Goal: Task Accomplishment & Management: Complete application form

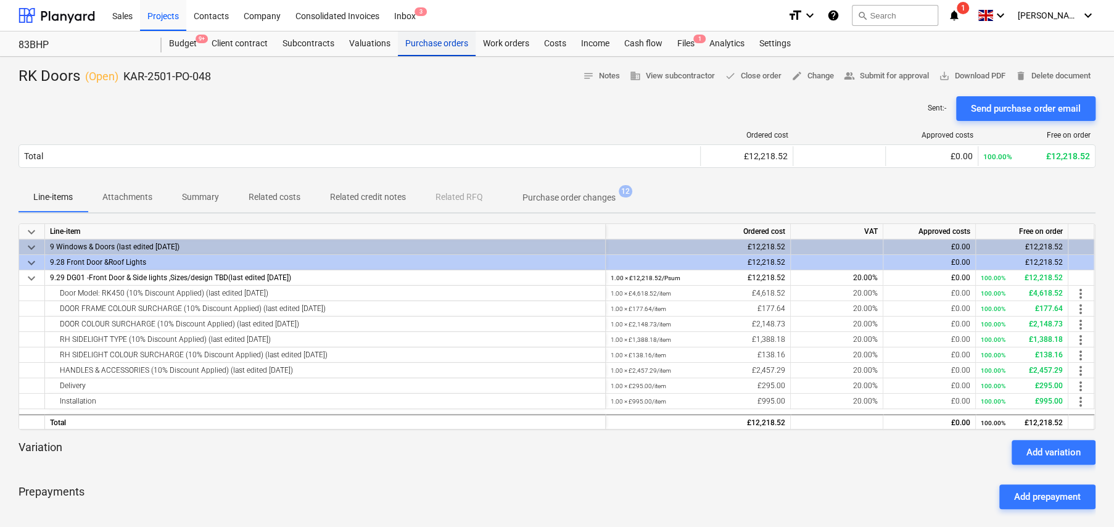
drag, startPoint x: 437, startPoint y: 43, endPoint x: 450, endPoint y: 54, distance: 16.7
click at [437, 43] on div "Purchase orders" at bounding box center [437, 43] width 78 height 25
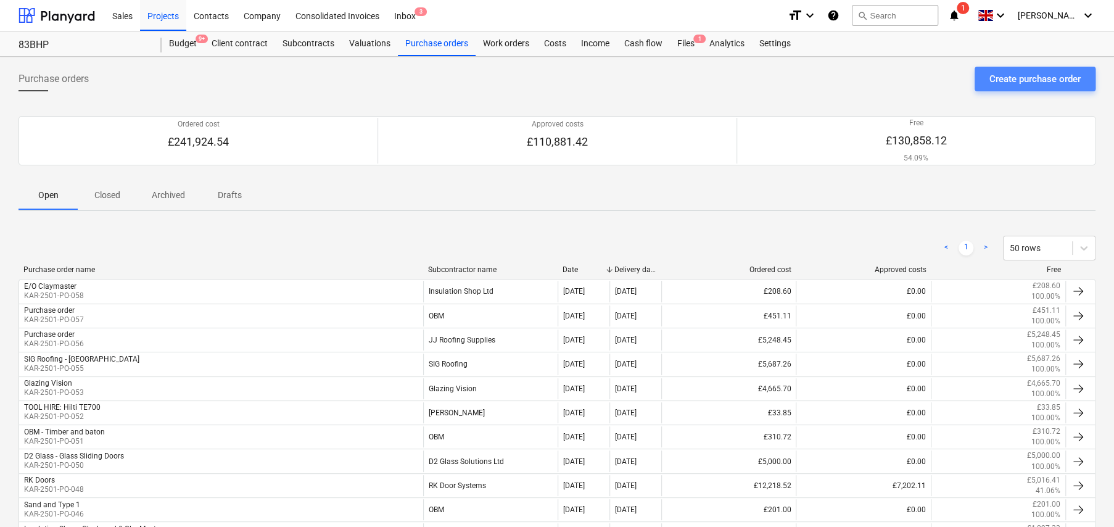
click at [1042, 80] on div "Create purchase order" at bounding box center [1034, 79] width 91 height 16
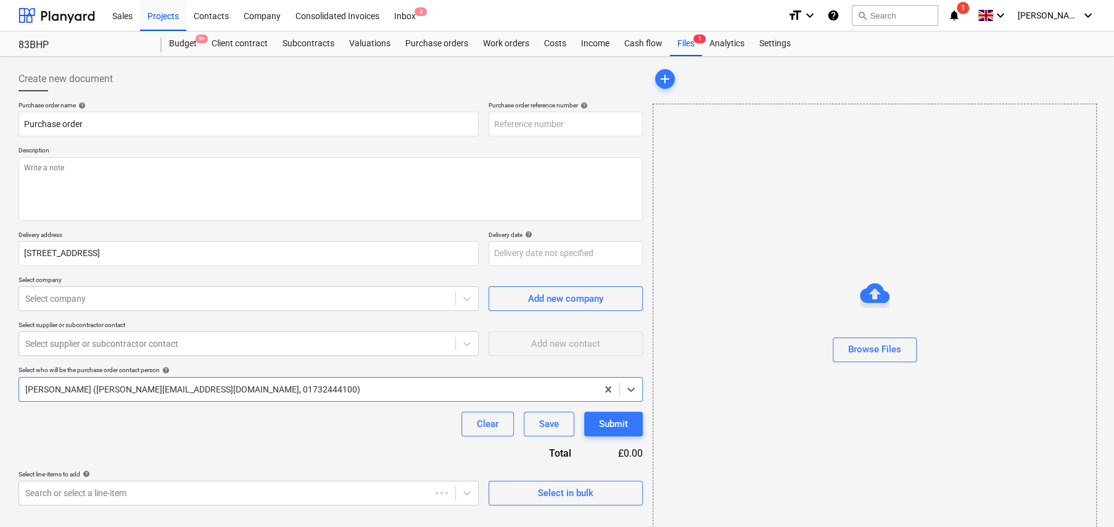
type textarea "x"
type input "KAR-2501-PO-059"
click at [166, 110] on p "Purchase order name help" at bounding box center [249, 106] width 460 height 10
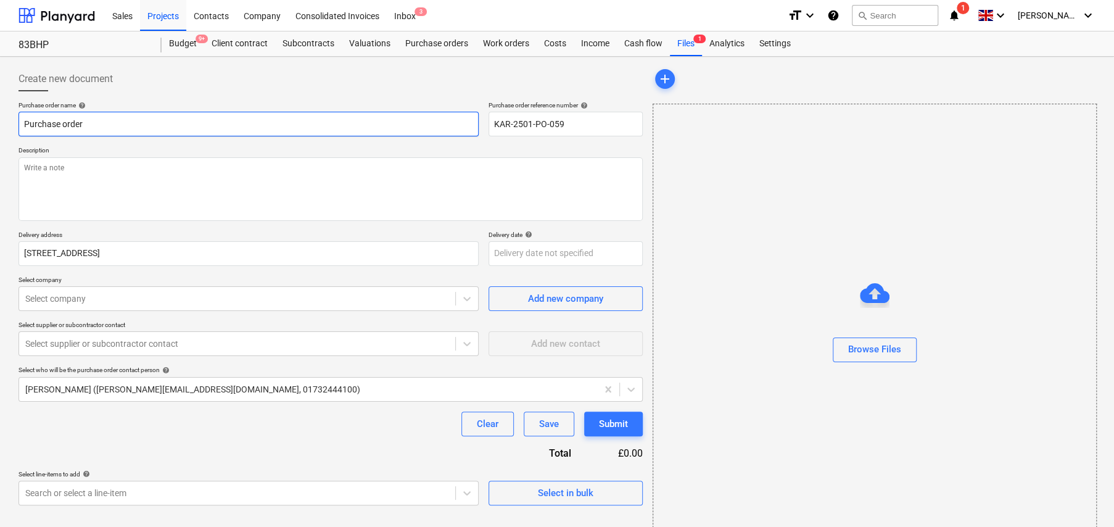
click at [165, 121] on input "Purchase order" at bounding box center [249, 124] width 460 height 25
type textarea "x"
type input "S"
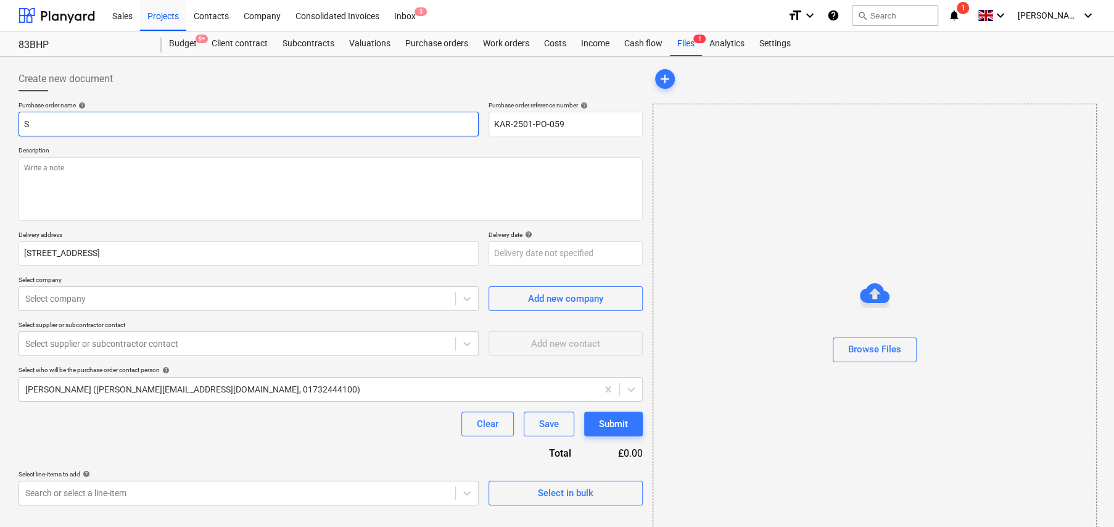
type textarea "x"
type input "SI"
type textarea "x"
type input "SIG"
type textarea "x"
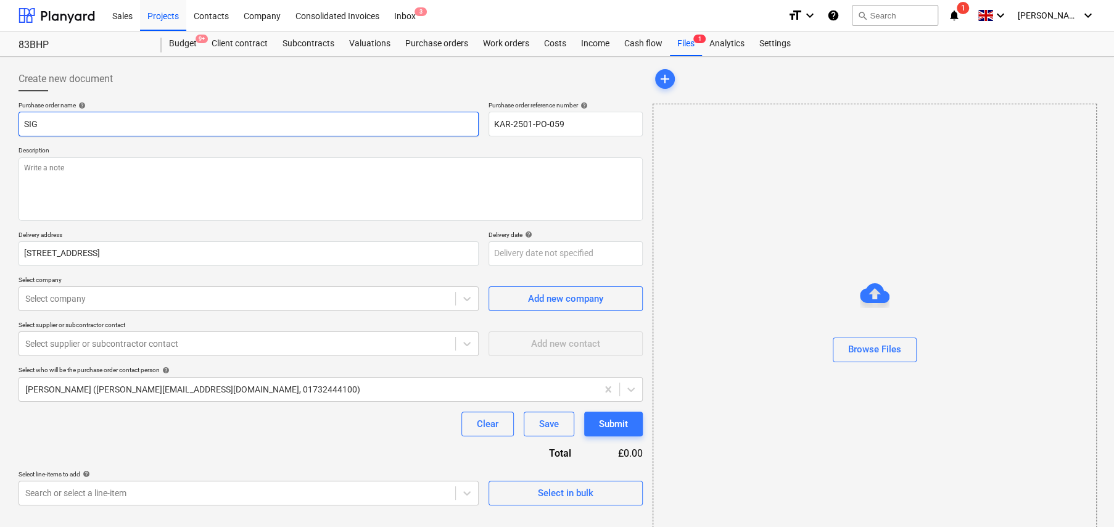
type input "SIG"
type textarea "x"
type input "SIG -"
type textarea "x"
type input "SIG -"
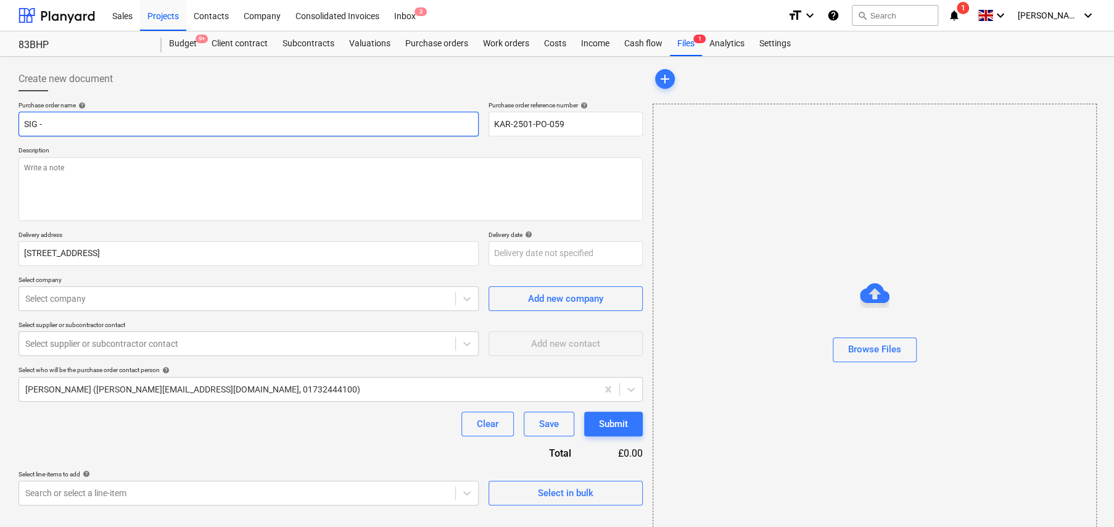
type textarea "x"
type input "SIG - L"
type textarea "x"
type input "SIG - Li"
type textarea "x"
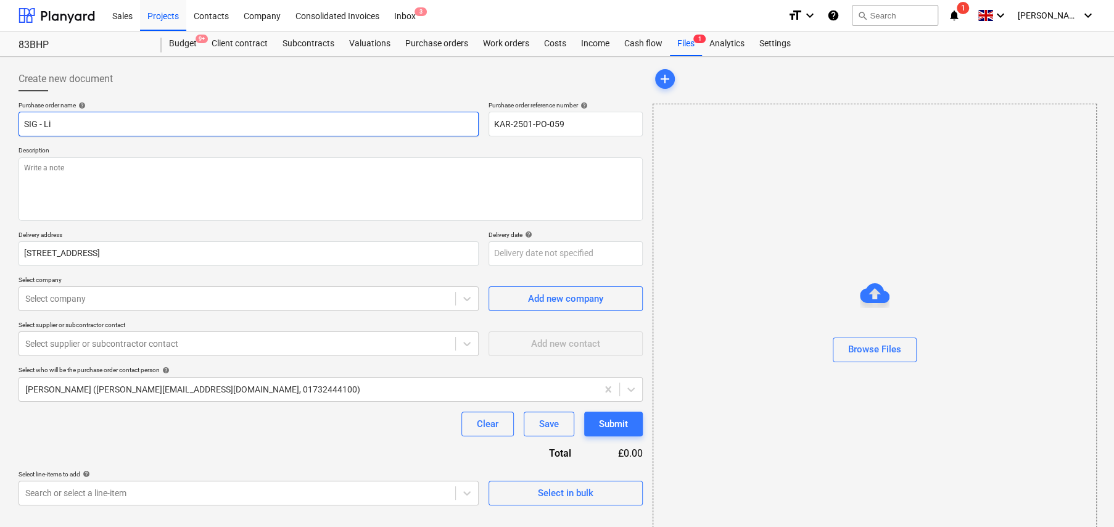
type input "[PERSON_NAME]"
type textarea "x"
type input "SIG - Line"
type textarea "x"
type input "SIG - Line"
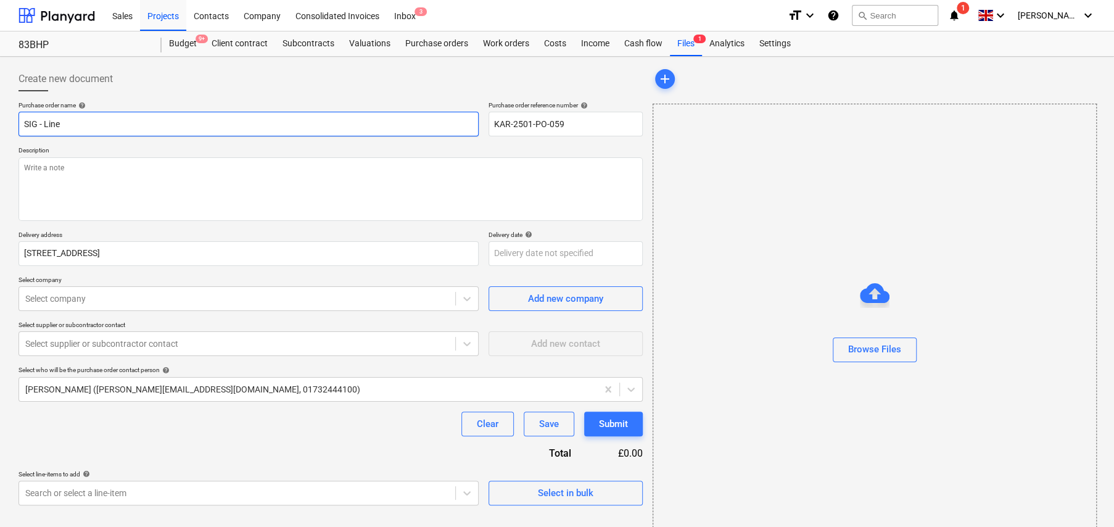
type textarea "x"
type input "SIG - Line S"
type textarea "x"
type input "SIG - Line Sl"
type textarea "x"
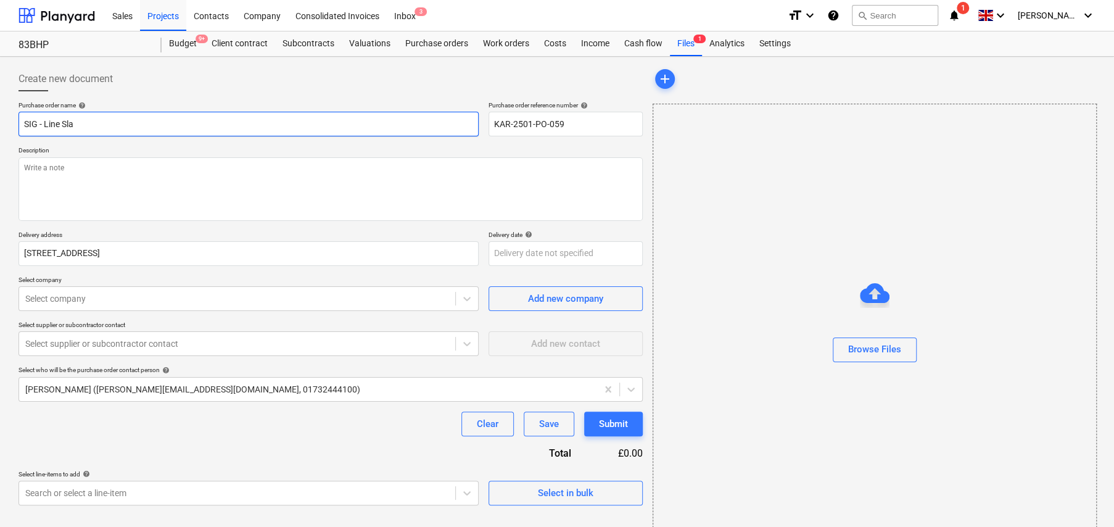
type input "SIG - Line Slat"
type textarea "x"
type input "SIG - Line Slate"
type textarea "x"
type input "SIG - Line Slate V"
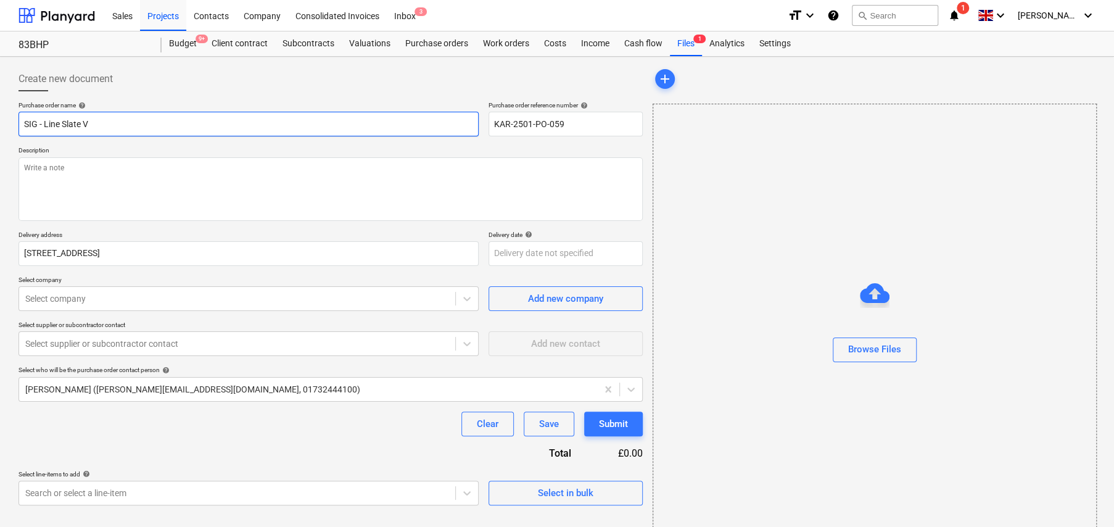
type textarea "x"
type input "SIG - Line Slate Ve"
type textarea "x"
type input "SIG - Line Slate Ven"
type textarea "x"
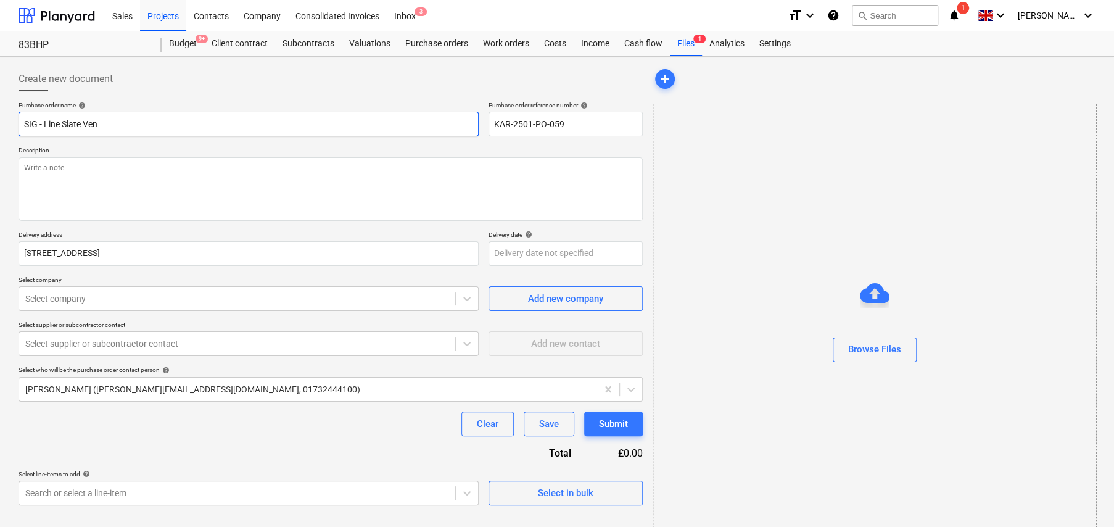
type input "SIG - Line Slate Vent"
type textarea "x"
type input "SIG - Line Slate Vents"
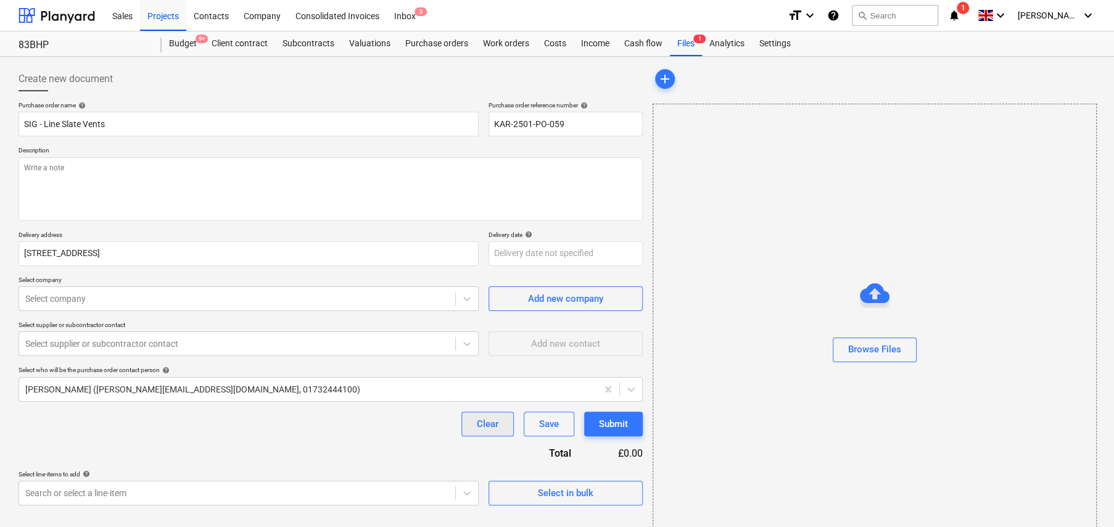
click at [497, 425] on div "Clear" at bounding box center [488, 424] width 22 height 16
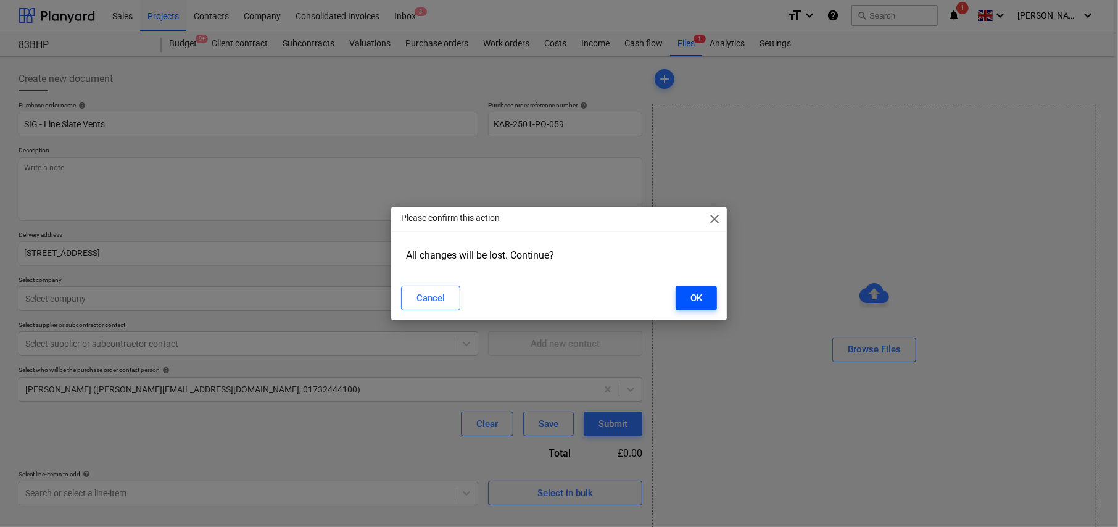
click at [712, 293] on button "OK" at bounding box center [695, 298] width 41 height 25
type textarea "x"
type input "Purchase order"
type input "KAR-2501-PO-059"
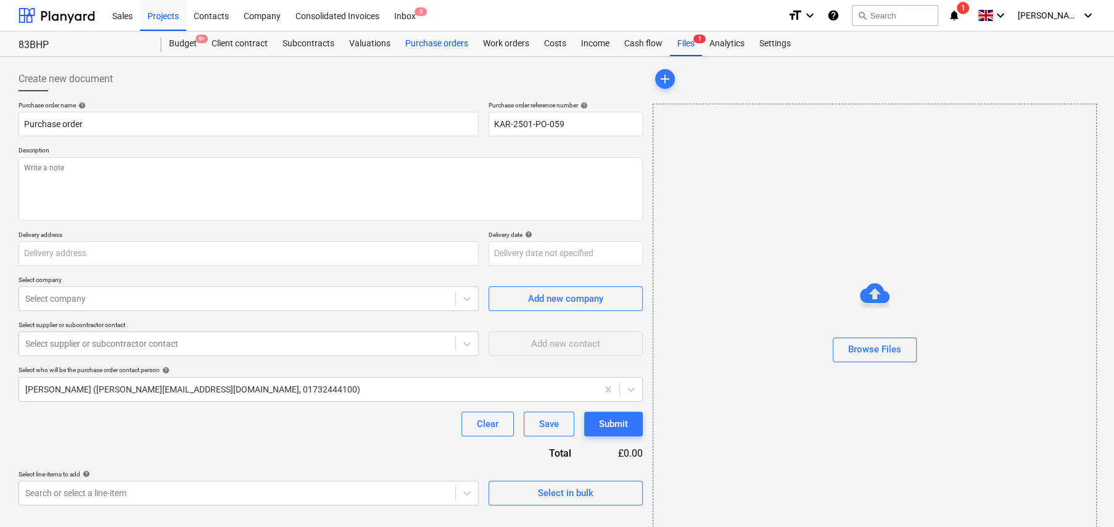
click at [427, 38] on div "Purchase orders" at bounding box center [437, 43] width 78 height 25
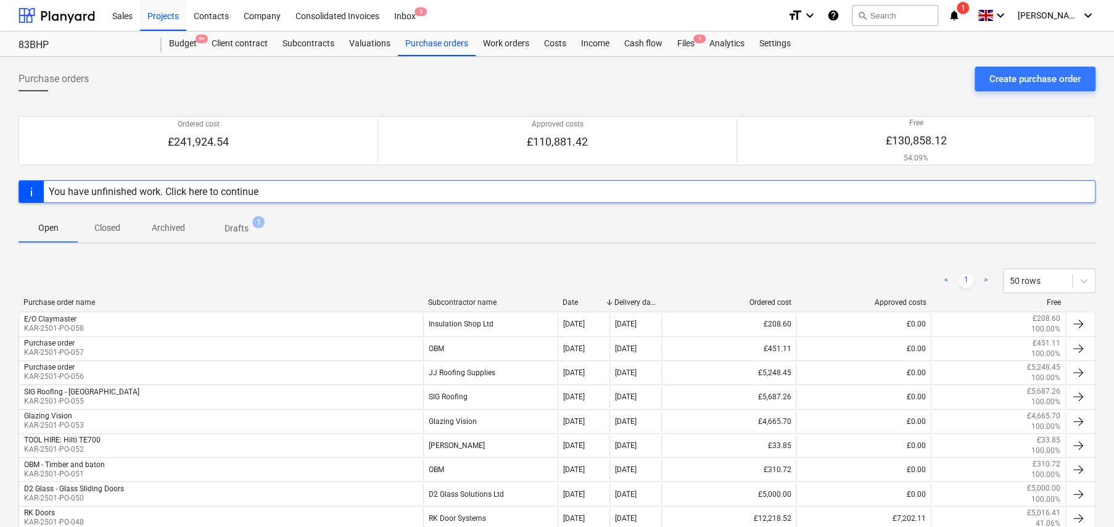
click at [252, 231] on span "Drafts 1" at bounding box center [237, 228] width 44 height 13
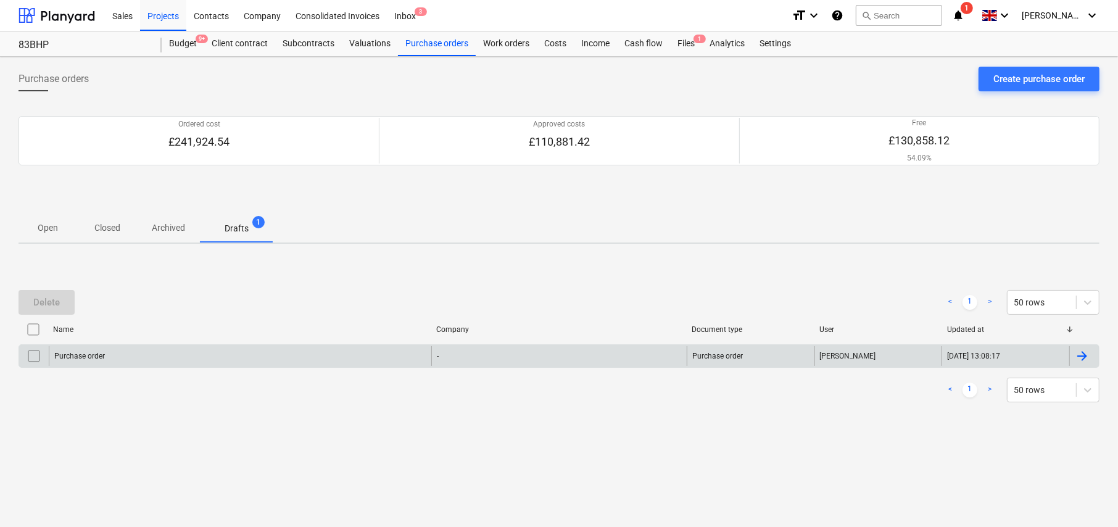
click at [35, 355] on input "checkbox" at bounding box center [34, 356] width 20 height 20
click at [57, 305] on div "Delete" at bounding box center [46, 302] width 27 height 16
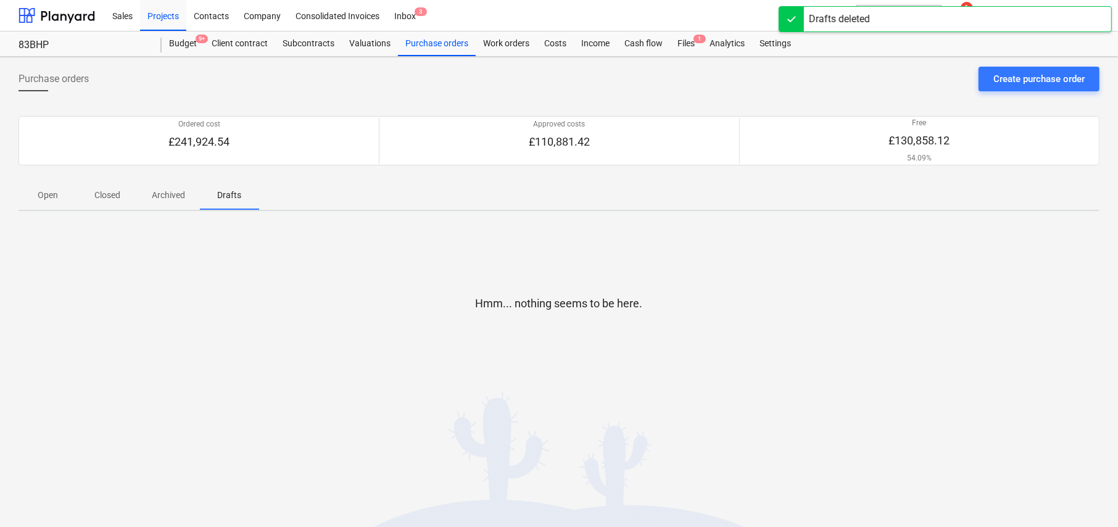
click at [44, 200] on p "Open" at bounding box center [48, 195] width 30 height 13
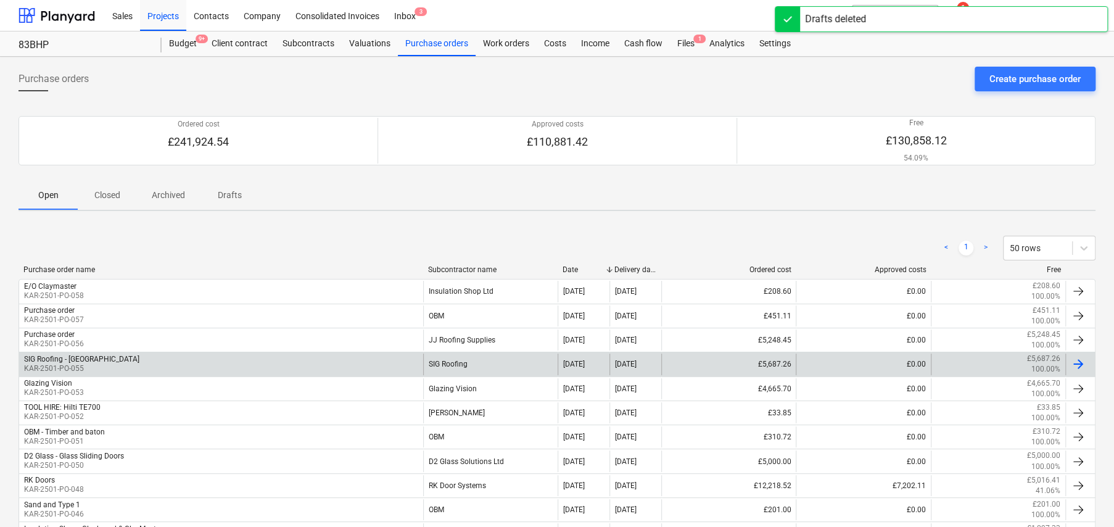
click at [456, 365] on div "SIG Roofing" at bounding box center [490, 363] width 134 height 21
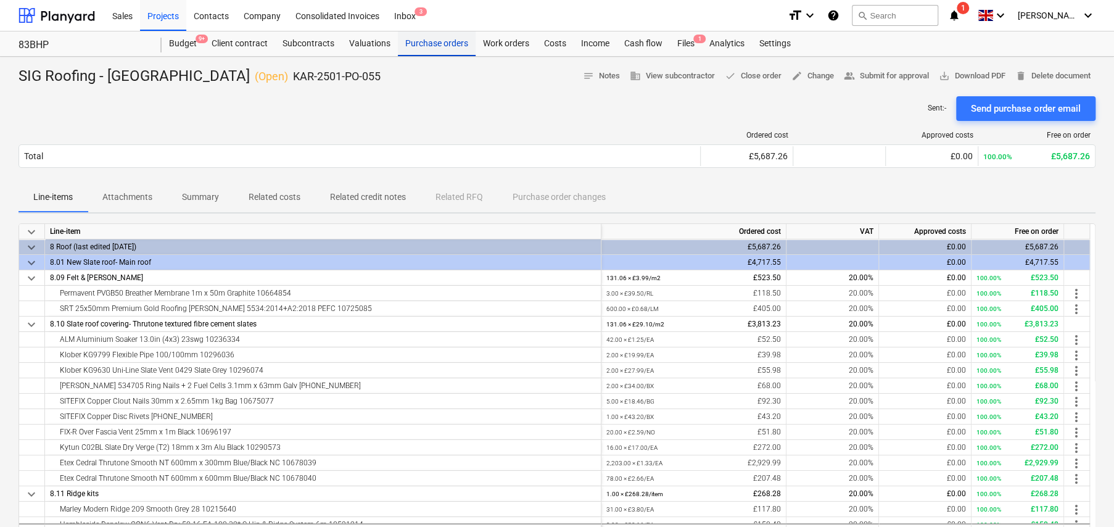
click at [439, 39] on div "Purchase orders" at bounding box center [437, 43] width 78 height 25
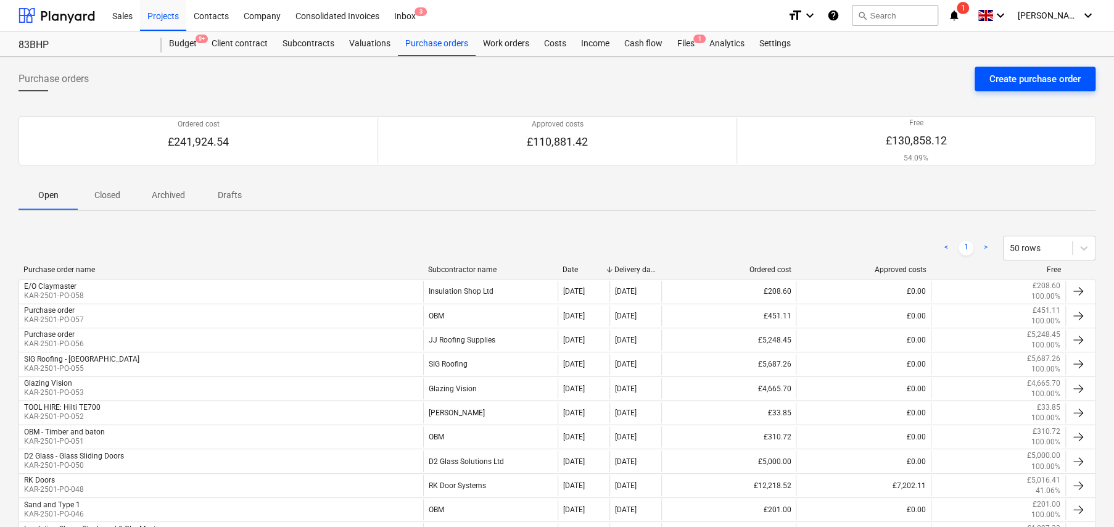
click at [1005, 81] on div "Create purchase order" at bounding box center [1034, 79] width 91 height 16
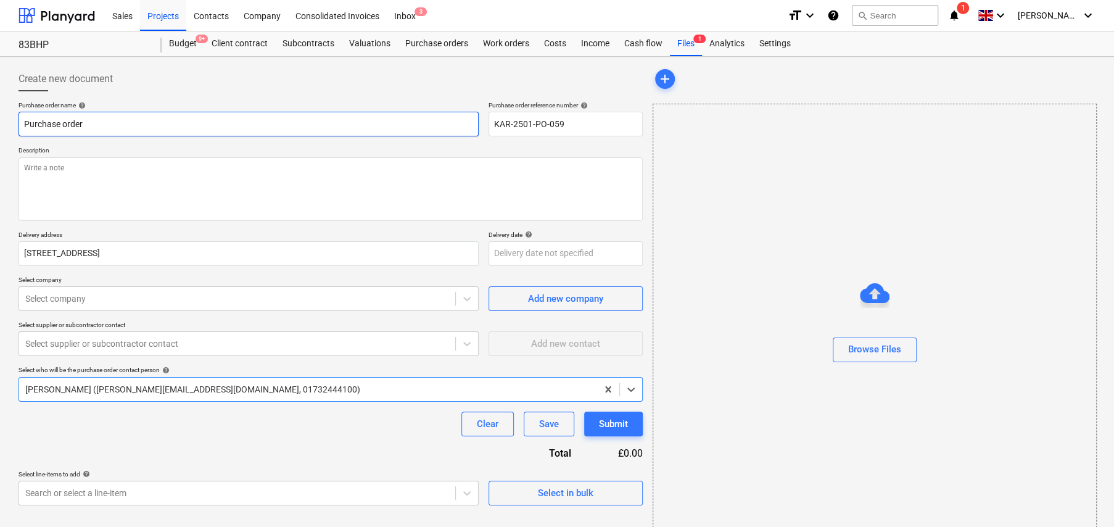
click at [120, 126] on input "Purchase order" at bounding box center [249, 124] width 460 height 25
type textarea "x"
type input "S"
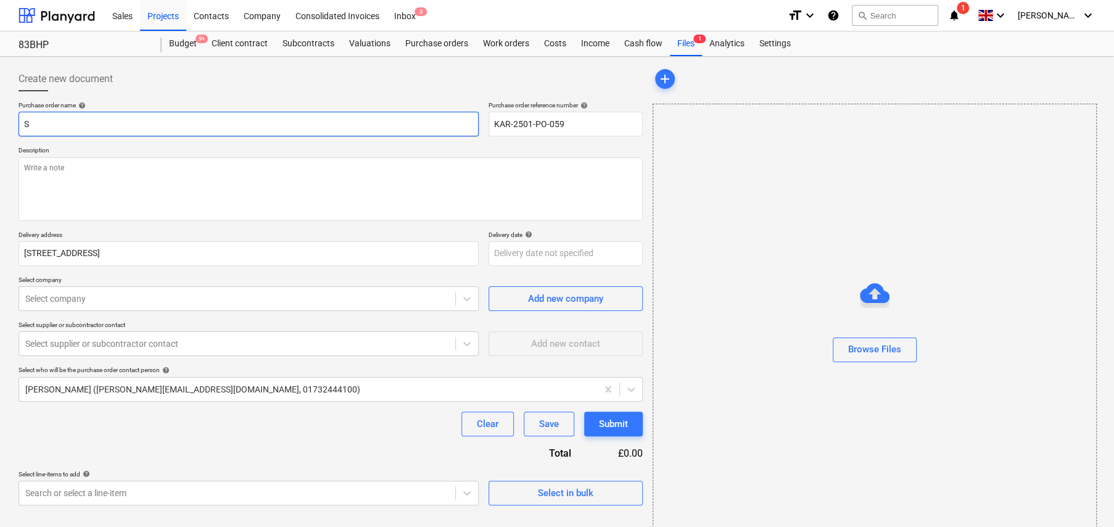
type textarea "x"
type input "SI"
type textarea "x"
type input "SIG"
type textarea "x"
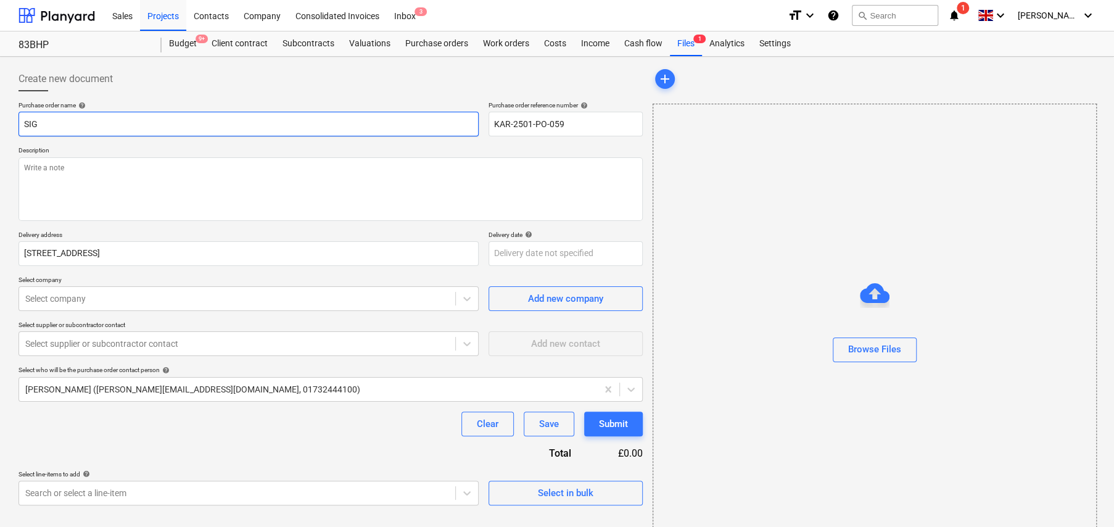
type input "SIG"
type textarea "x"
type input "SIG -"
type textarea "x"
type input "SIG - E"
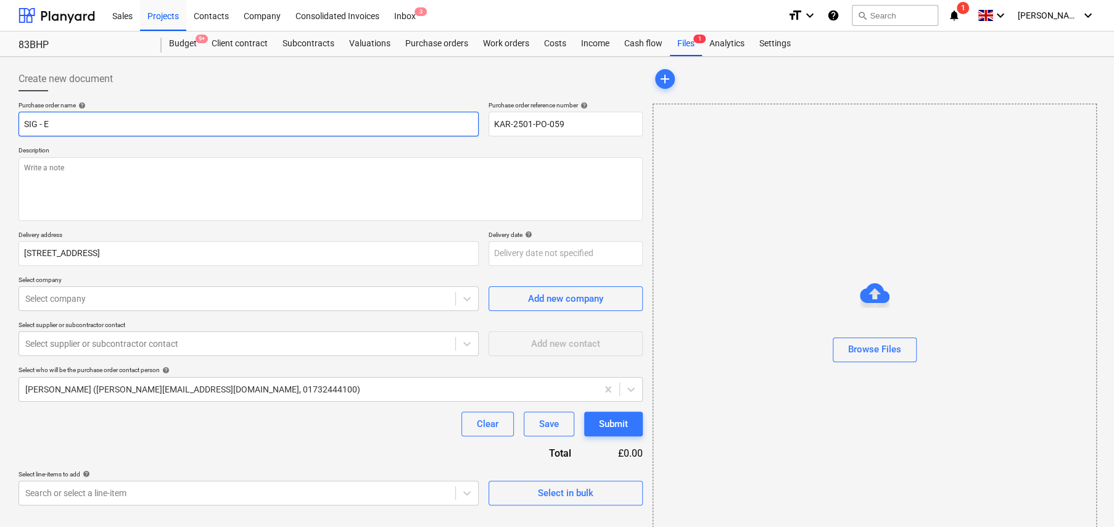
type textarea "x"
type input "SIG - Ex"
type textarea "x"
type input "SIG - Ext"
type textarea "x"
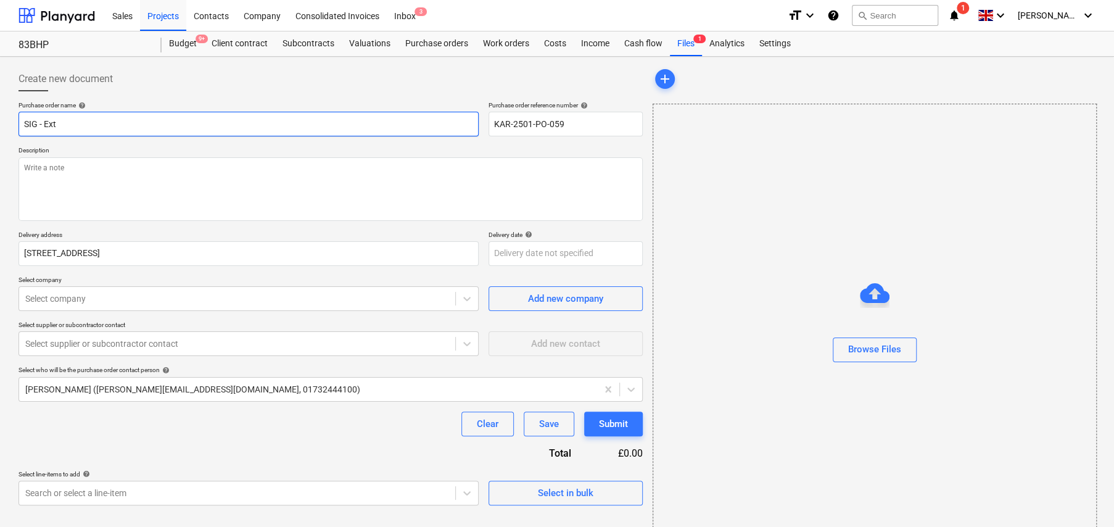
type input "SIG - Extr"
type textarea "x"
type input "SIG - Extra"
type textarea "x"
type input "SIG - Extra"
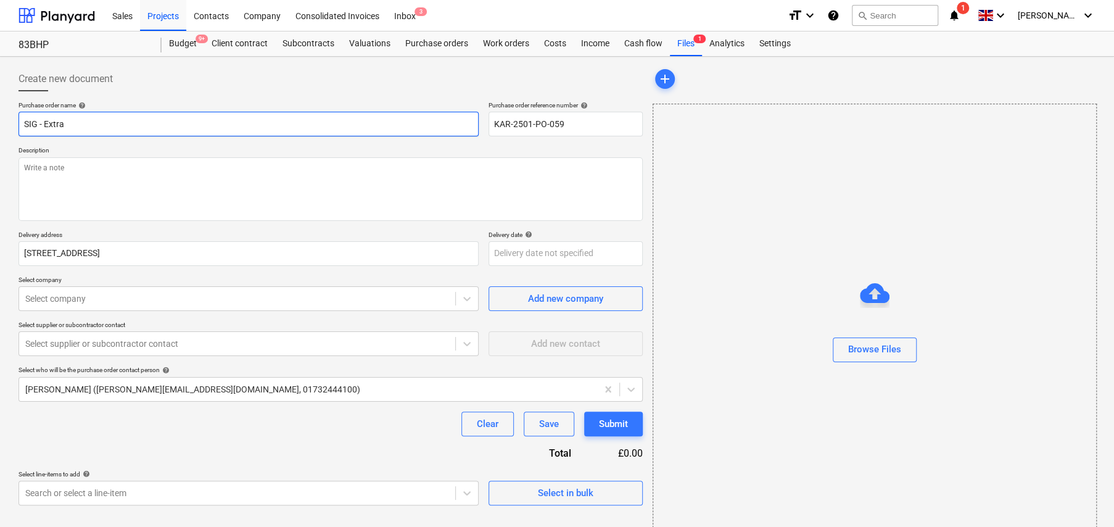
type textarea "x"
type input "SIG - Extra R"
type textarea "x"
type input "SIG - Extra Ro"
type textarea "x"
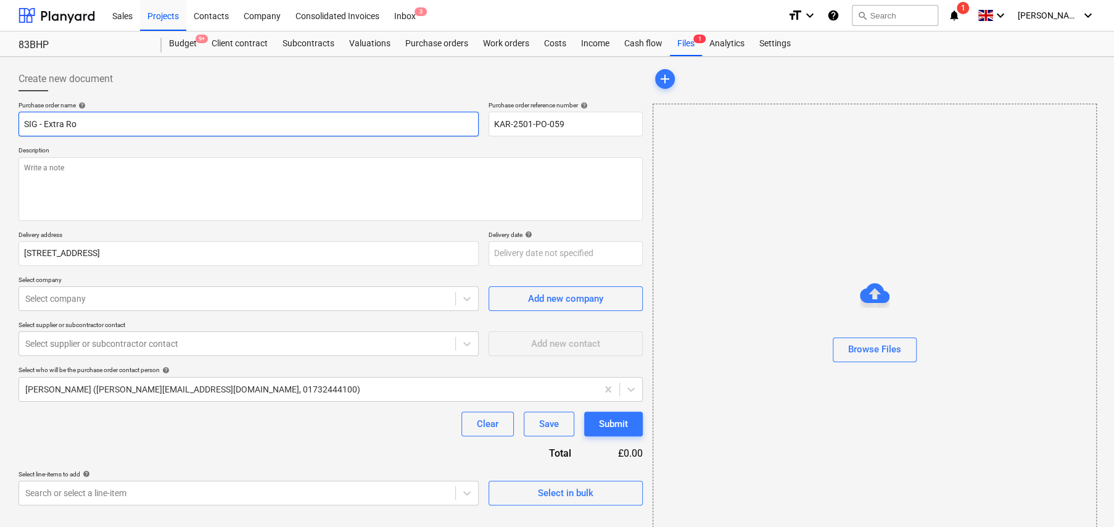
type input "SIG - Extra Roo"
type textarea "x"
type input "SIG - Extra Roof"
type textarea "x"
type input "SIG - Extra Roof"
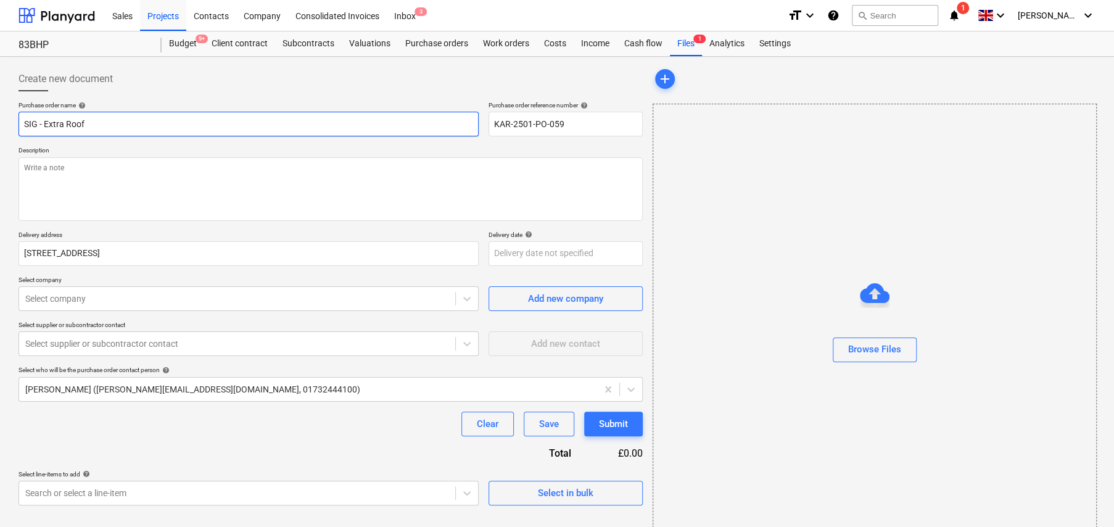
type textarea "x"
type input "SIG - Extra Roof M"
type textarea "x"
type input "SIG - Extra Roof Ma"
type textarea "x"
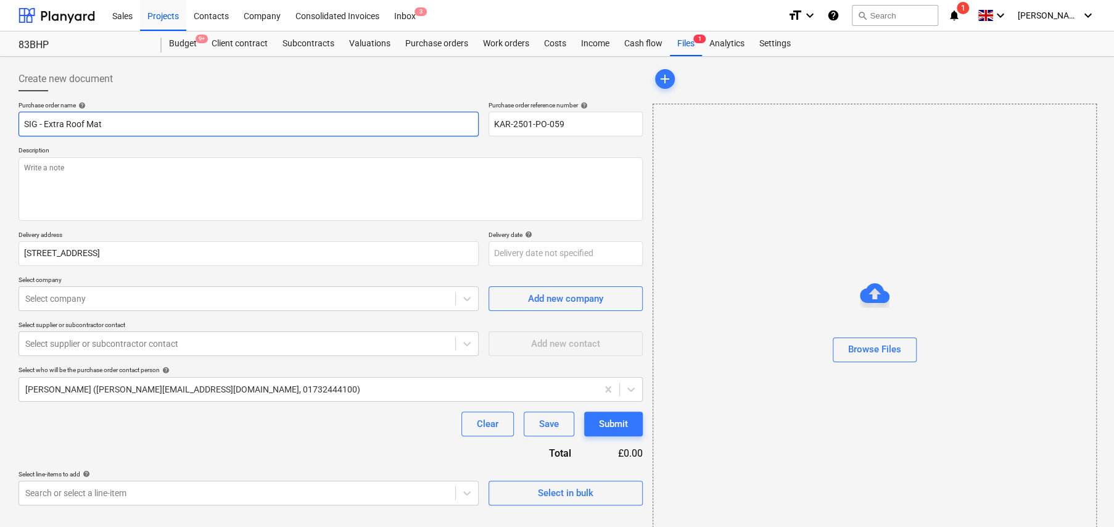
type input "SIG - Extra Roof Mate"
type textarea "x"
type input "SIG - Extra Roof Mater"
type textarea "x"
type input "SIG - Extra Roof Materi"
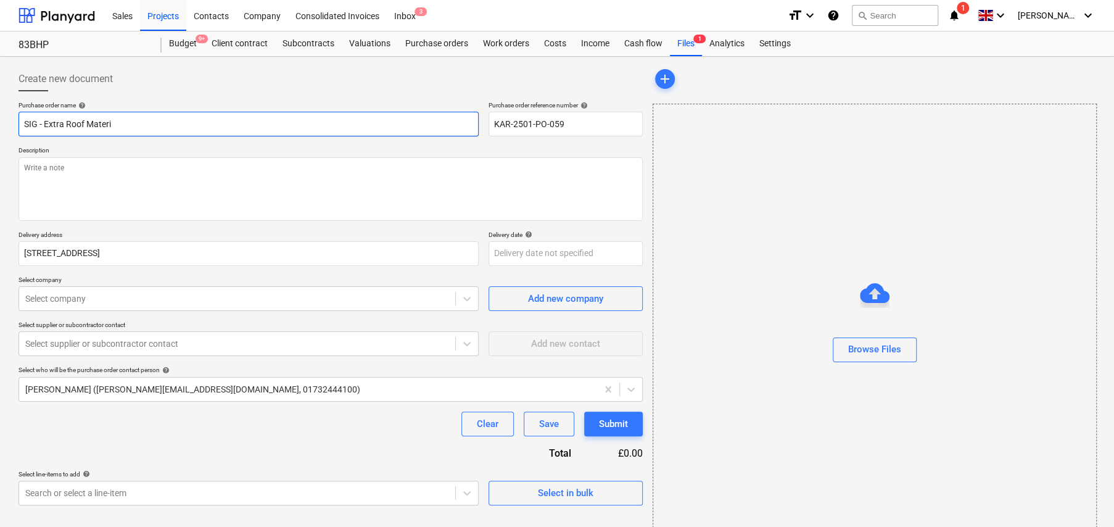
type textarea "x"
type input "SIG - Extra Roof Materil"
type textarea "x"
type input "SIG - Extra Roof Materila"
type textarea "x"
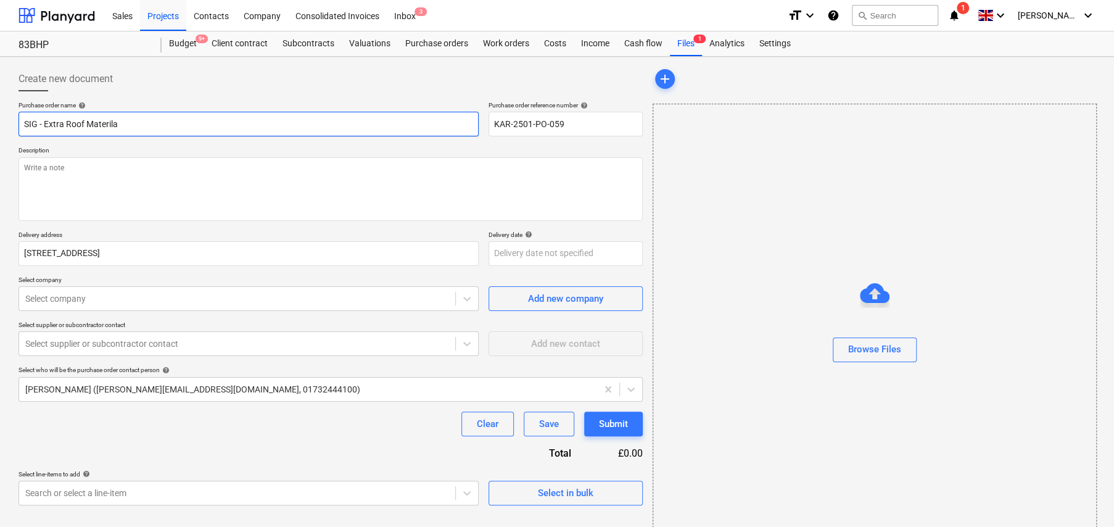
type input "SIG - Extra Roof Materilas"
type textarea "x"
type input "SIG - Extra Roof Materila"
type textarea "x"
type input "SIG - Extra Roof Materil"
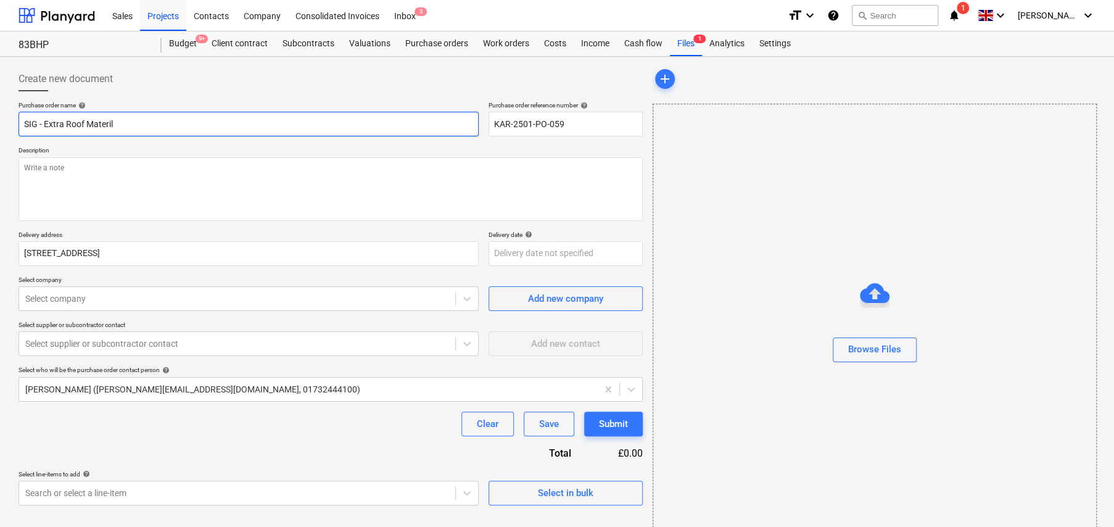
type textarea "x"
type input "SIG - Extra Roof Materi"
type textarea "x"
type input "SIG - Extra Roof Materia"
type textarea "x"
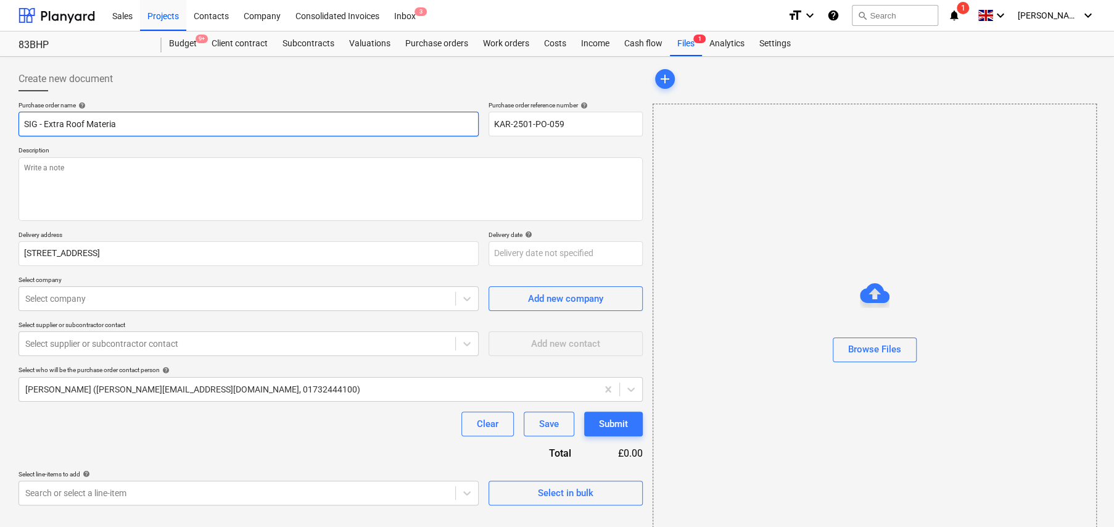
type input "SIG - Extra Roof Material"
type textarea "x"
type input "SIG - Extra Roof Materials"
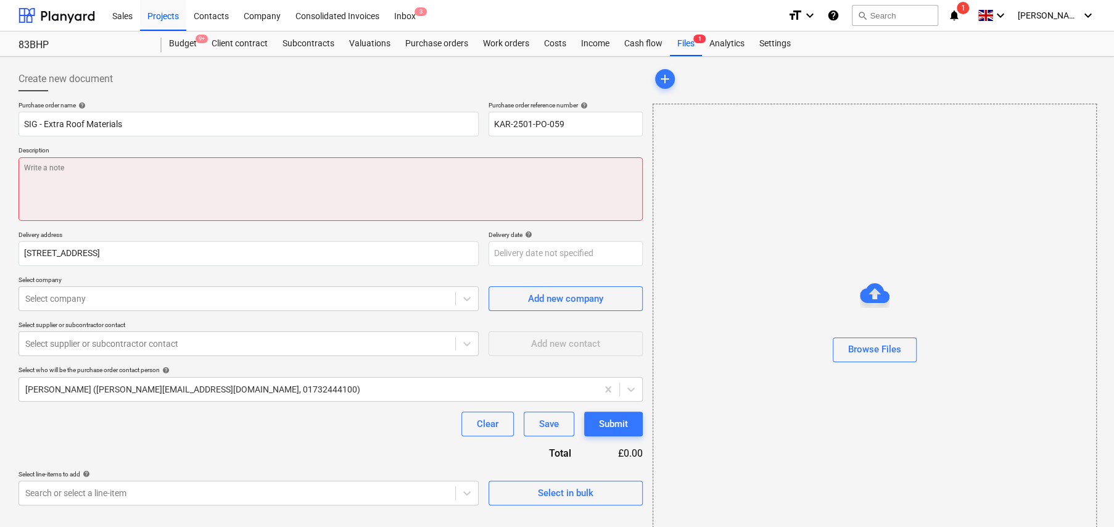
type textarea "x"
type textarea "F"
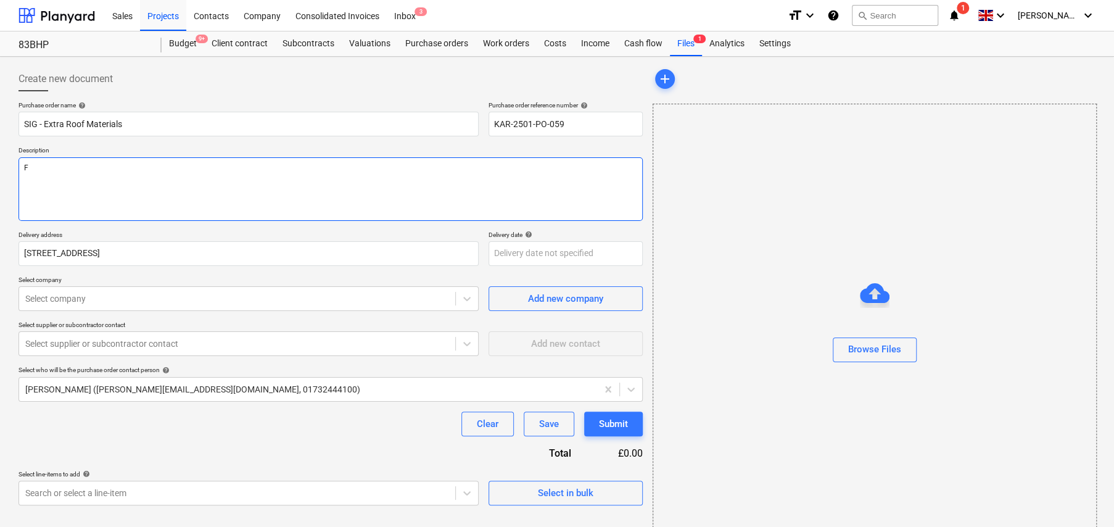
type textarea "x"
type textarea "Fo"
type textarea "x"
type textarea "For"
type textarea "x"
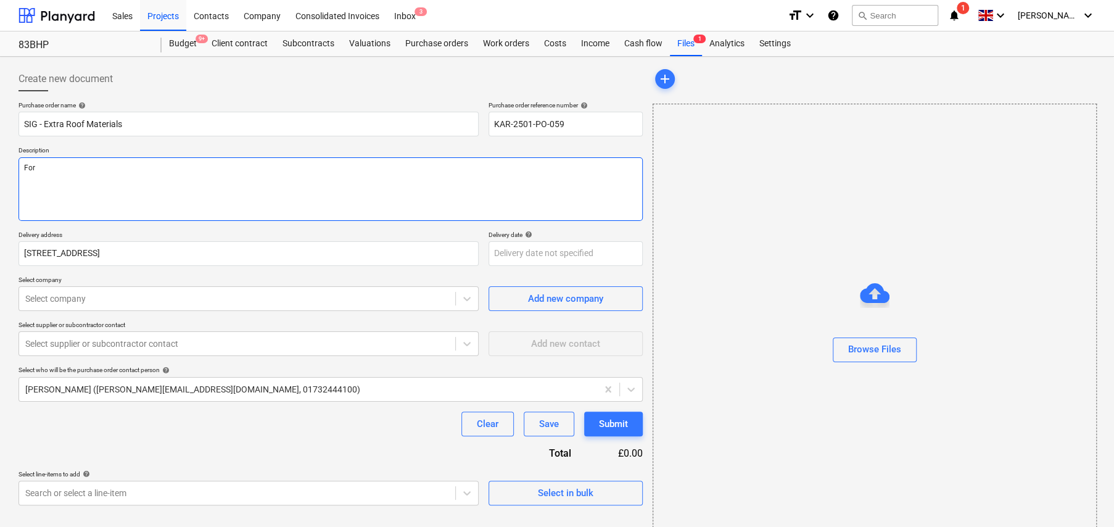
type textarea "Forr"
type textarea "x"
type textarea "For"
type textarea "x"
type textarea "For"
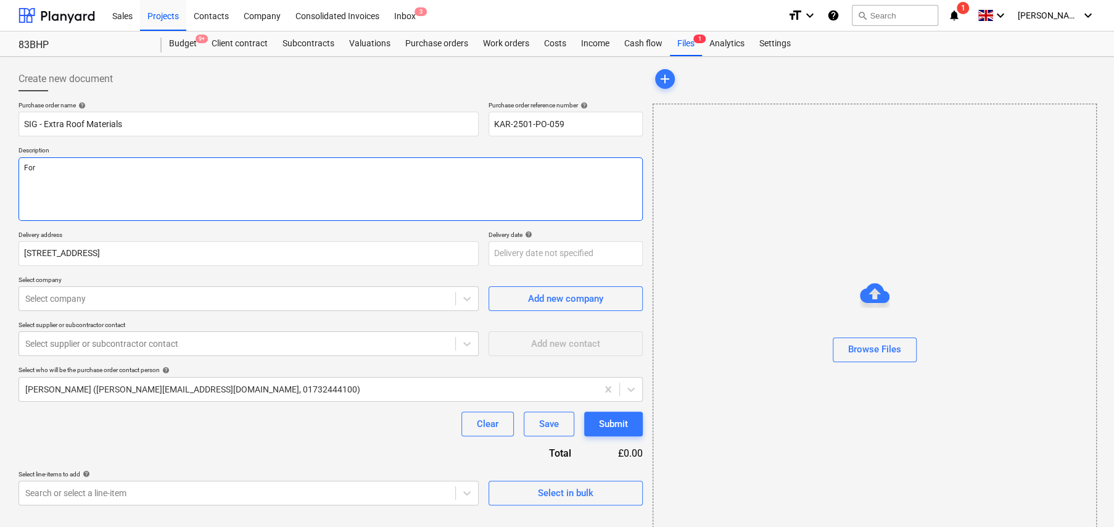
type textarea "x"
type textarea "For c"
type textarea "x"
type textarea "For co"
type textarea "x"
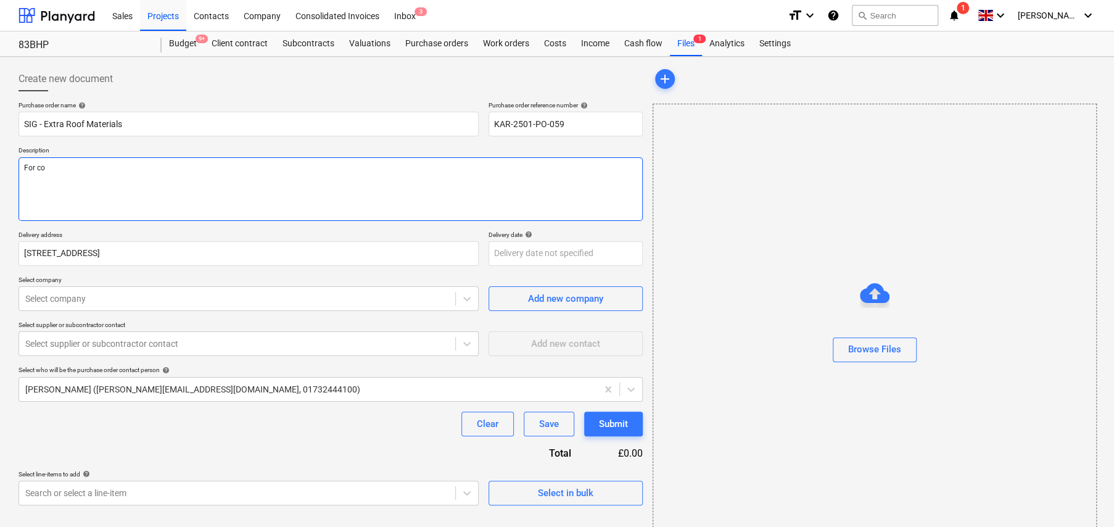
type textarea "For col"
type textarea "x"
type textarea "For coll"
type textarea "x"
type textarea "For colle"
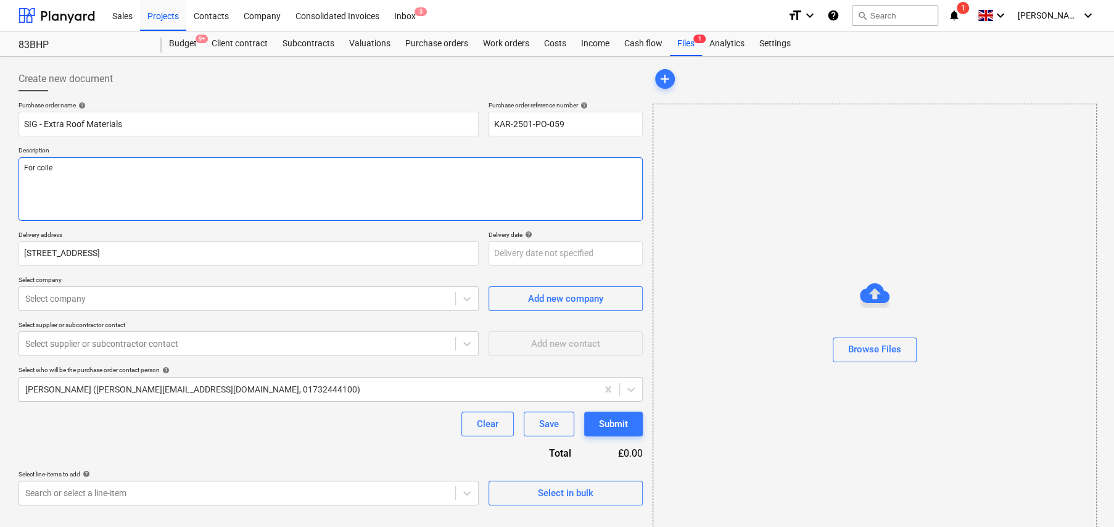
type textarea "x"
type textarea "For collec"
type textarea "x"
type textarea "For collect"
type textarea "x"
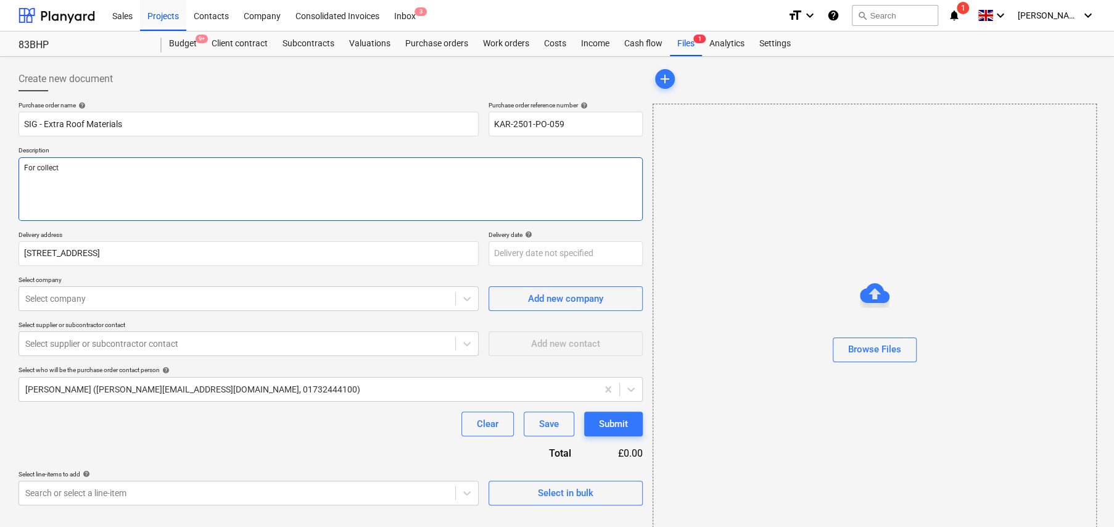
type textarea "For collecti"
type textarea "x"
type textarea "For collectio"
type textarea "x"
type textarea "For collection"
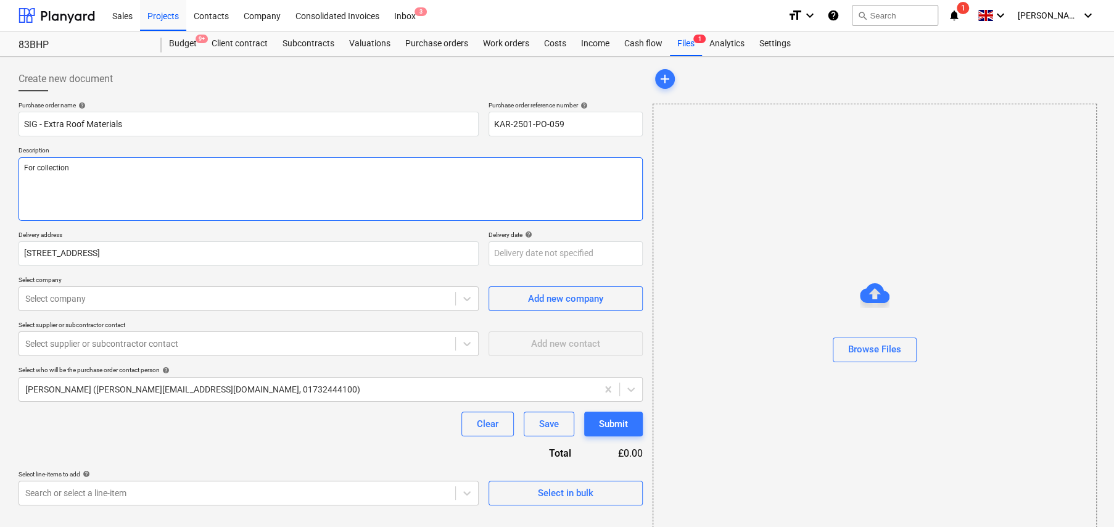
type textarea "x"
type textarea "For collection f"
type textarea "x"
type textarea "For collection fro"
type textarea "x"
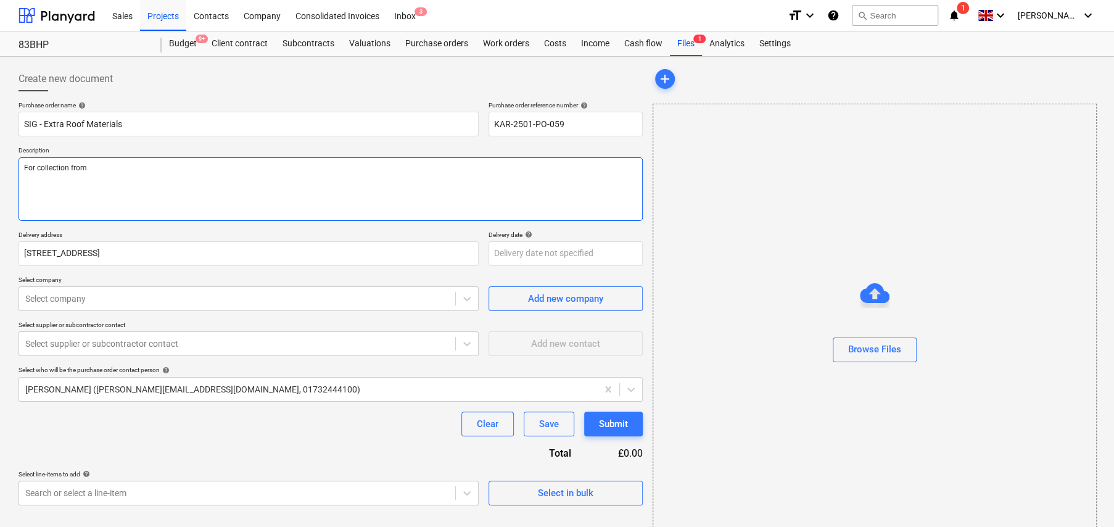
type textarea "For collection from"
type textarea "x"
type textarea "For collection from N"
type textarea "x"
type textarea "For collection from Ne"
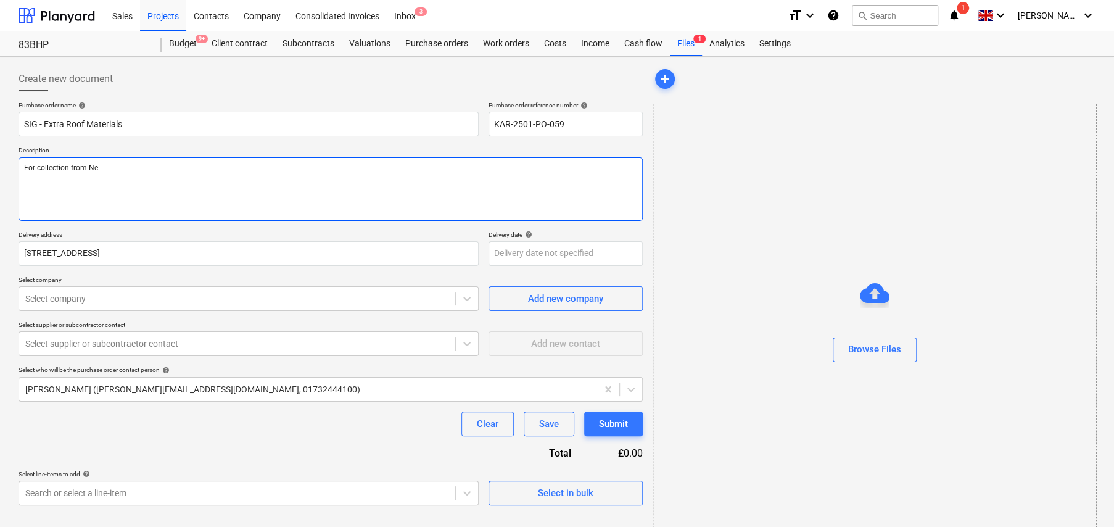
type textarea "x"
type textarea "For collection from New"
type textarea "x"
type textarea "For collection from Newi"
type textarea "x"
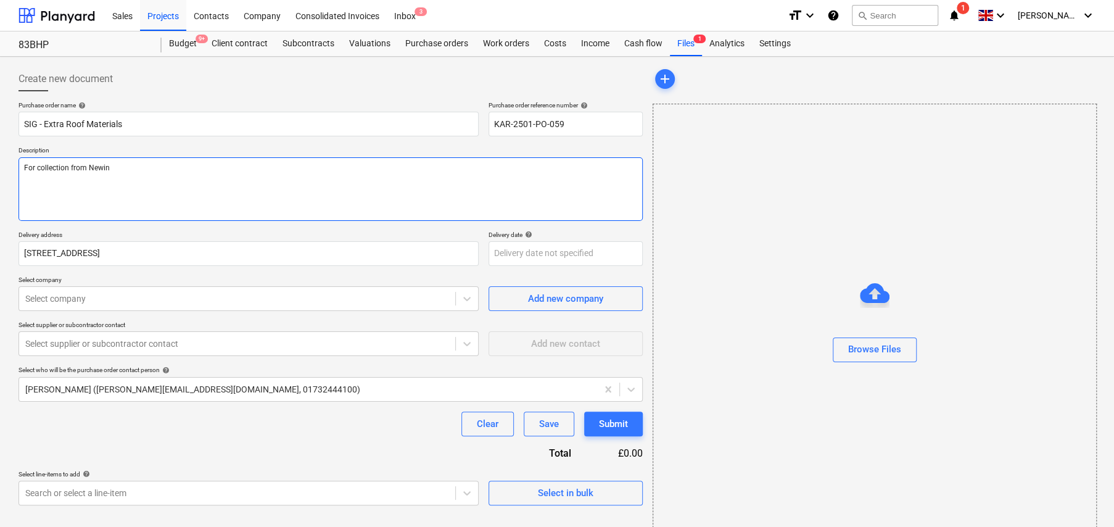
type textarea "For collection from Newing"
type textarea "x"
type textarea "For collection from [GEOGRAPHIC_DATA]"
type textarea "x"
type textarea "For collection from [GEOGRAPHIC_DATA]"
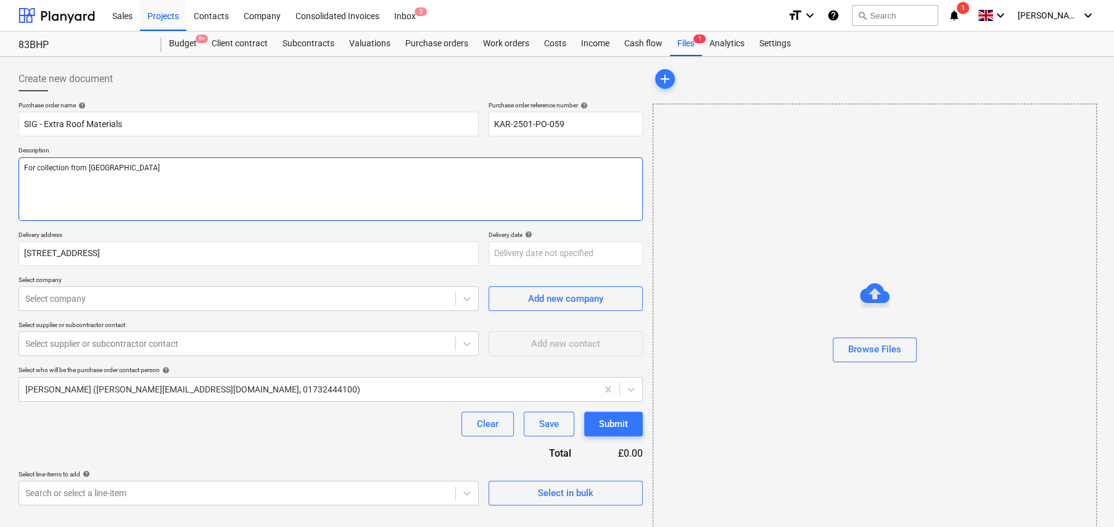
type textarea "x"
type textarea "For collection from [GEOGRAPHIC_DATA]"
type textarea "x"
type textarea "For collection from [GEOGRAPHIC_DATA]"
type textarea "x"
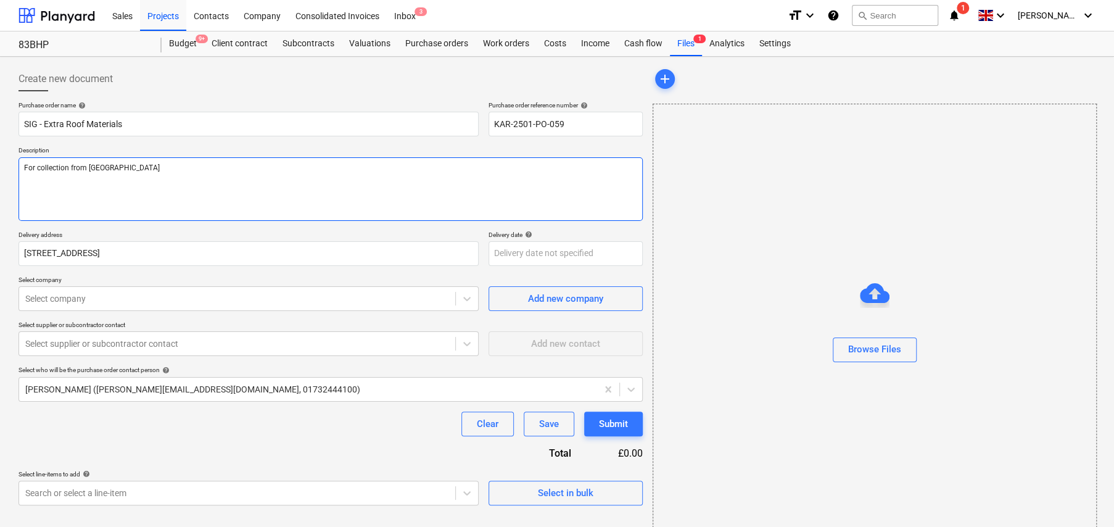
type textarea "For collection from Newington B"
type textarea "x"
type textarea "For collection from [GEOGRAPHIC_DATA]"
type textarea "x"
type textarea "For collection from [GEOGRAPHIC_DATA]"
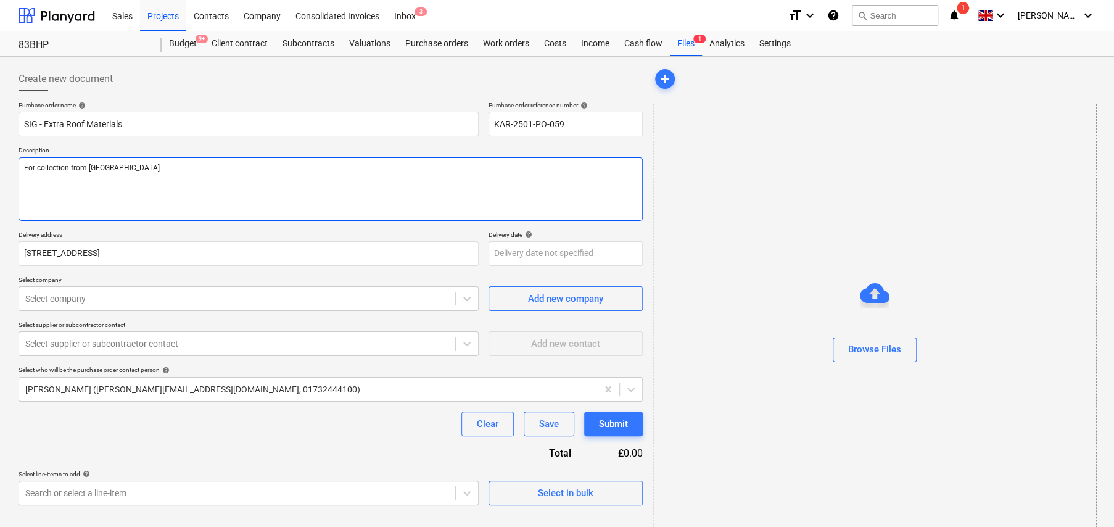
type textarea "x"
type textarea "For collection from [GEOGRAPHIC_DATA]"
type textarea "x"
type textarea "For collection from [GEOGRAPHIC_DATA][PERSON_NAME]"
type textarea "x"
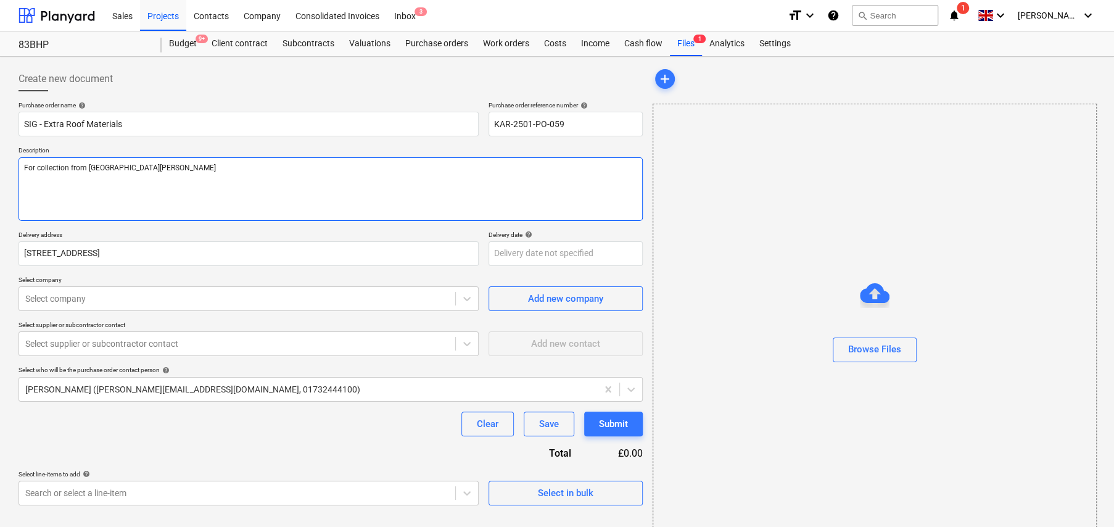
type textarea "For collection from [GEOGRAPHIC_DATA]"
type textarea "x"
type textarea "For collection from [GEOGRAPHIC_DATA]"
type textarea "x"
type textarea "For collection from [GEOGRAPHIC_DATA]"
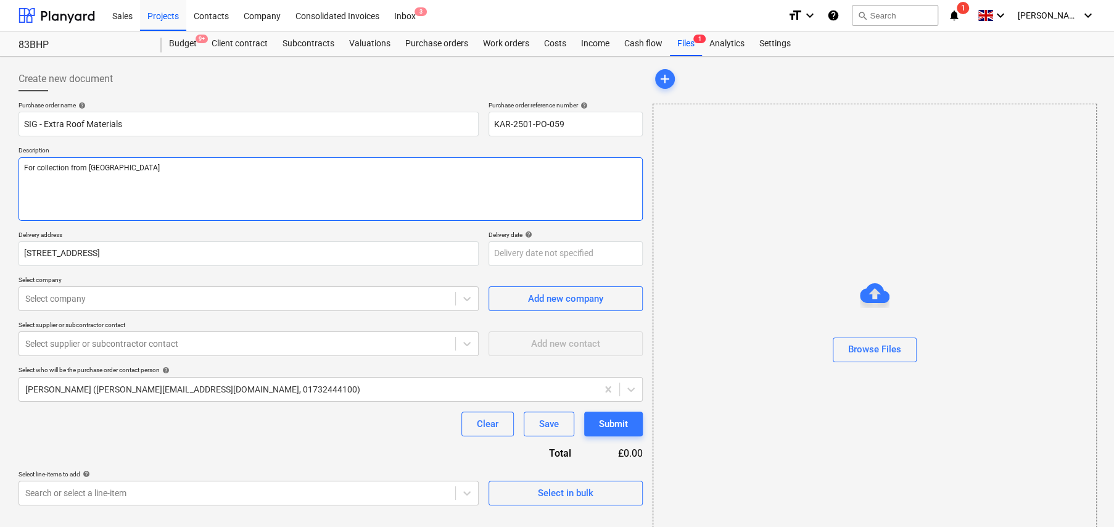
type textarea "x"
type textarea "For collection from Newington Branc"
type textarea "x"
type textarea "For collection from [GEOGRAPHIC_DATA]"
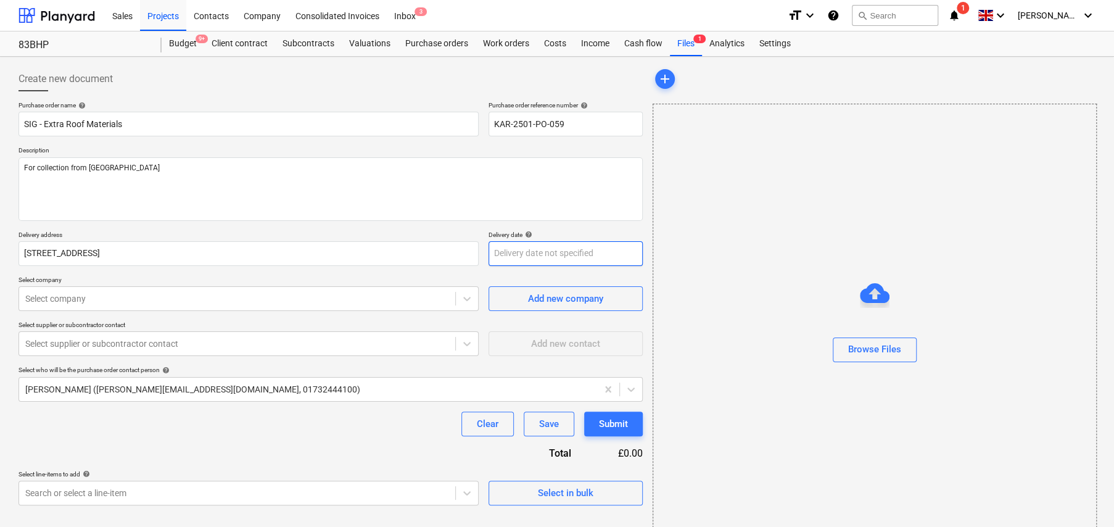
click at [576, 248] on body "Sales Projects Contacts Company Consolidated Invoices Inbox 3 format_size keybo…" at bounding box center [557, 263] width 1114 height 527
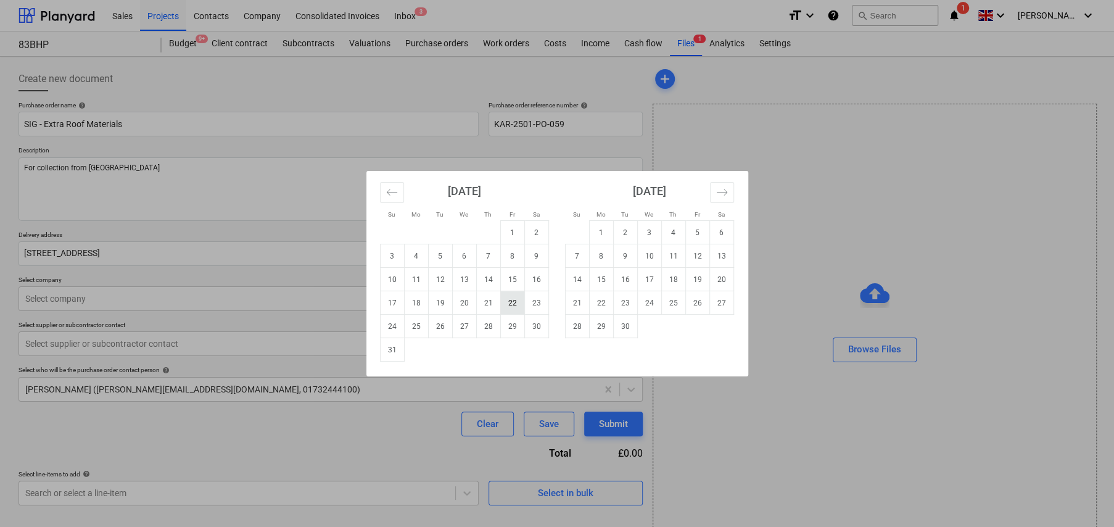
click at [514, 304] on td "22" at bounding box center [512, 302] width 24 height 23
type textarea "x"
type input "[DATE]"
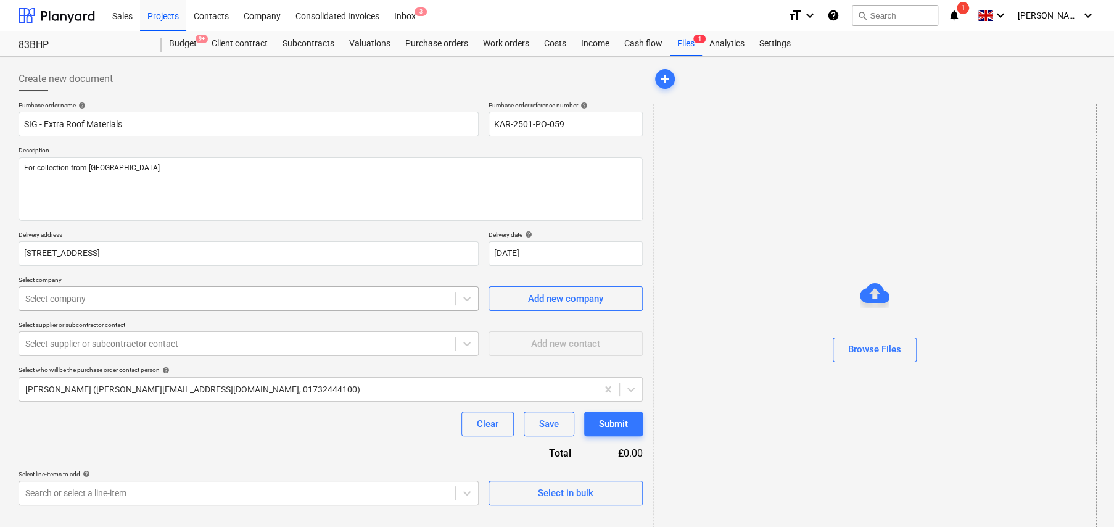
click at [146, 298] on div at bounding box center [237, 298] width 424 height 12
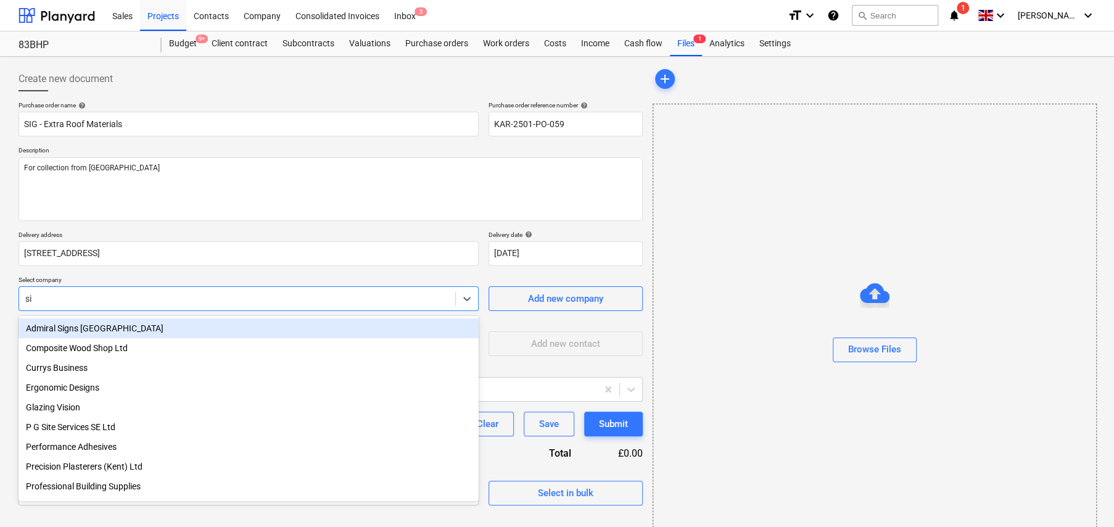
type input "sig"
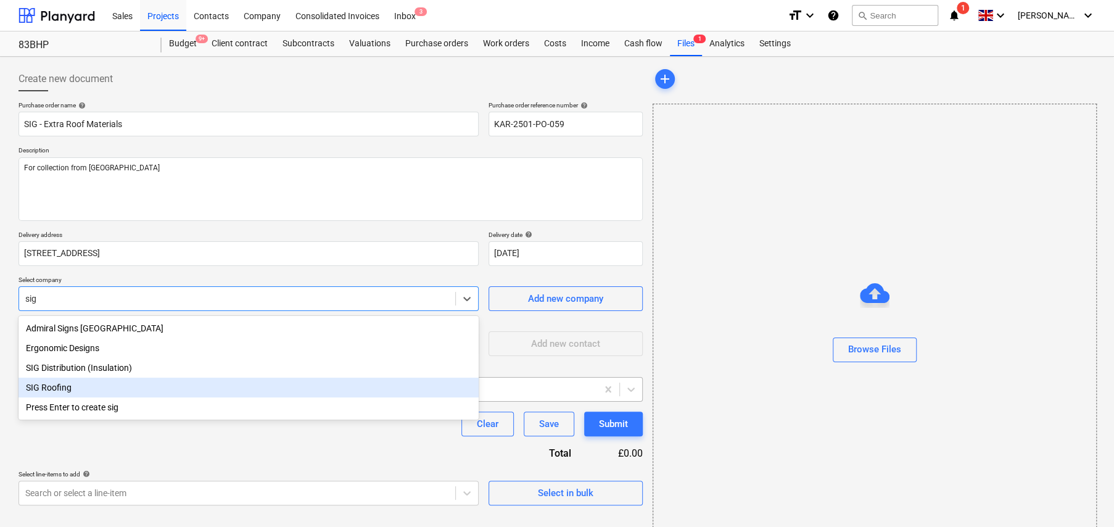
drag, startPoint x: 62, startPoint y: 388, endPoint x: 67, endPoint y: 382, distance: 7.9
click at [61, 388] on div "SIG Roofing" at bounding box center [249, 388] width 460 height 20
type textarea "x"
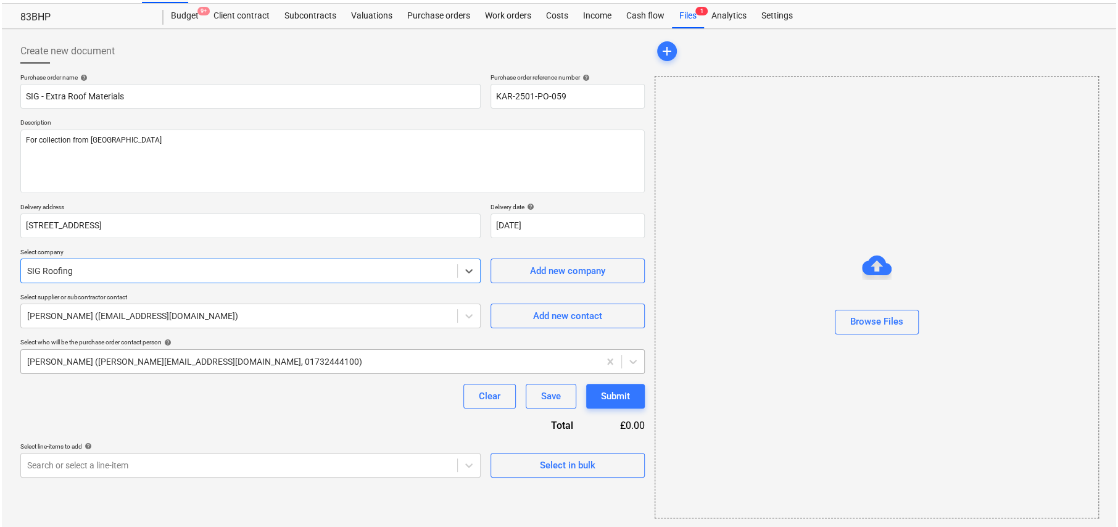
scroll to position [29, 0]
click at [582, 458] on div "Select in bulk" at bounding box center [566, 464] width 56 height 16
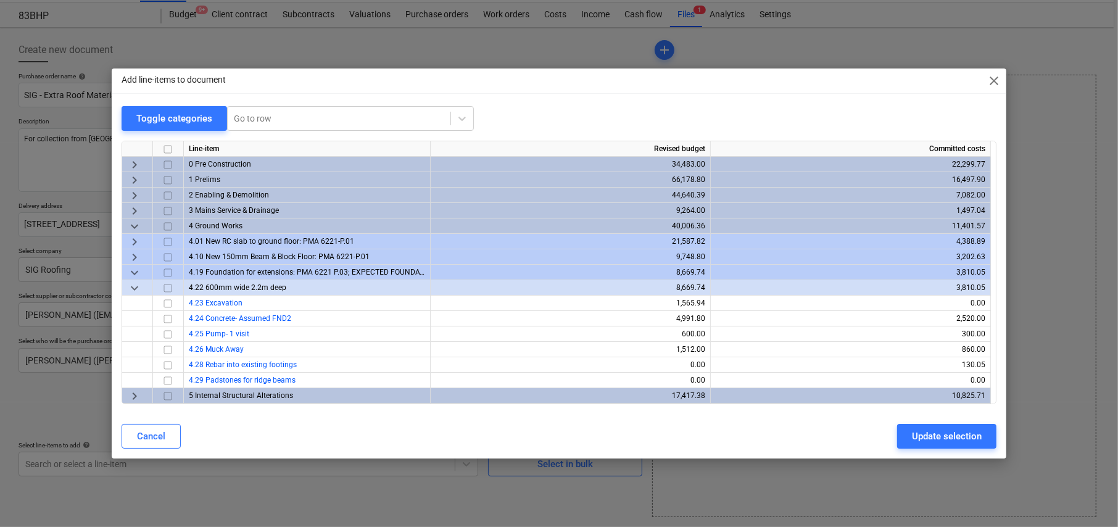
click at [134, 226] on span "keyboard_arrow_down" at bounding box center [134, 226] width 15 height 15
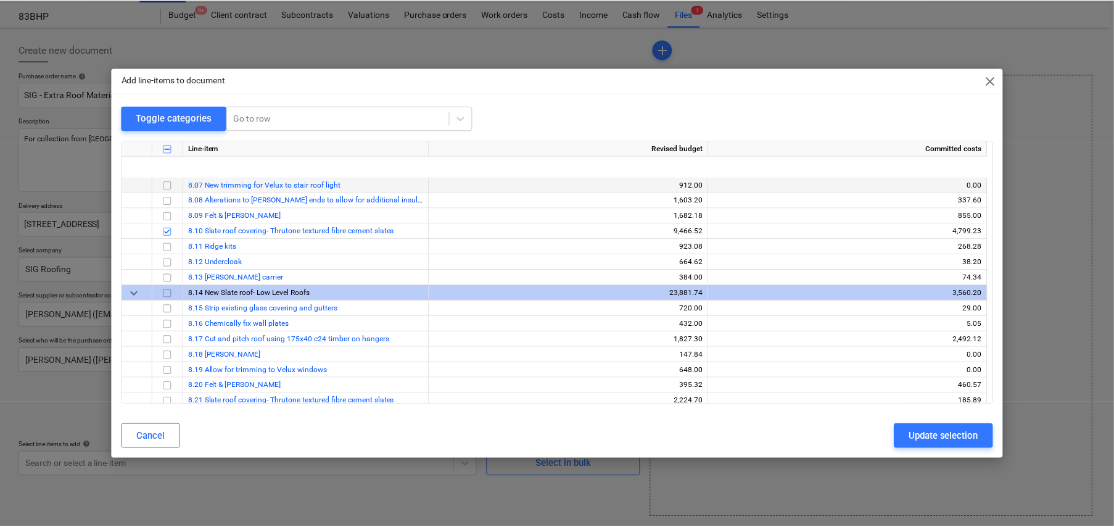
scroll to position [308, 0]
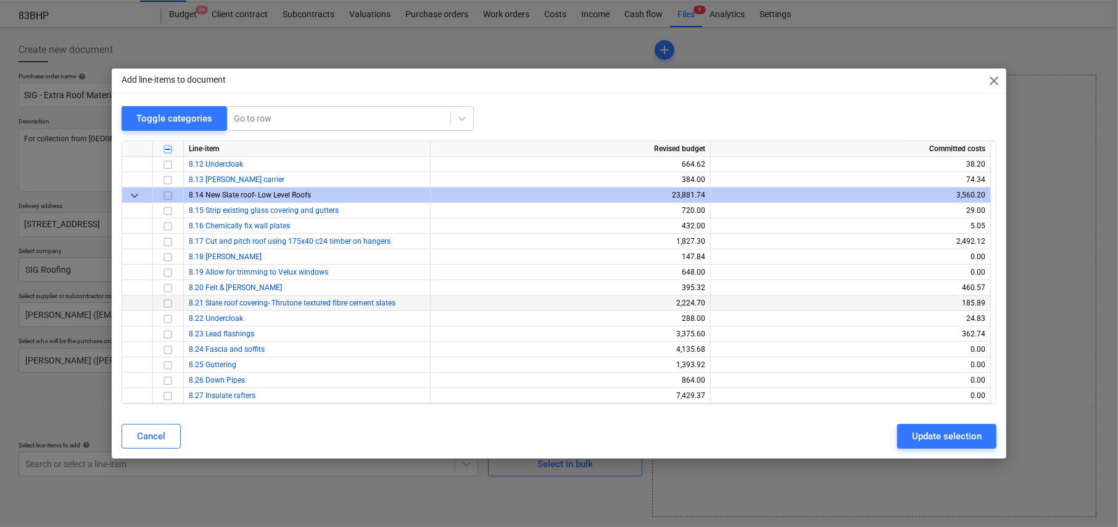
click at [165, 305] on input "checkbox" at bounding box center [167, 303] width 15 height 15
click at [964, 430] on div "Update selection" at bounding box center [947, 436] width 70 height 16
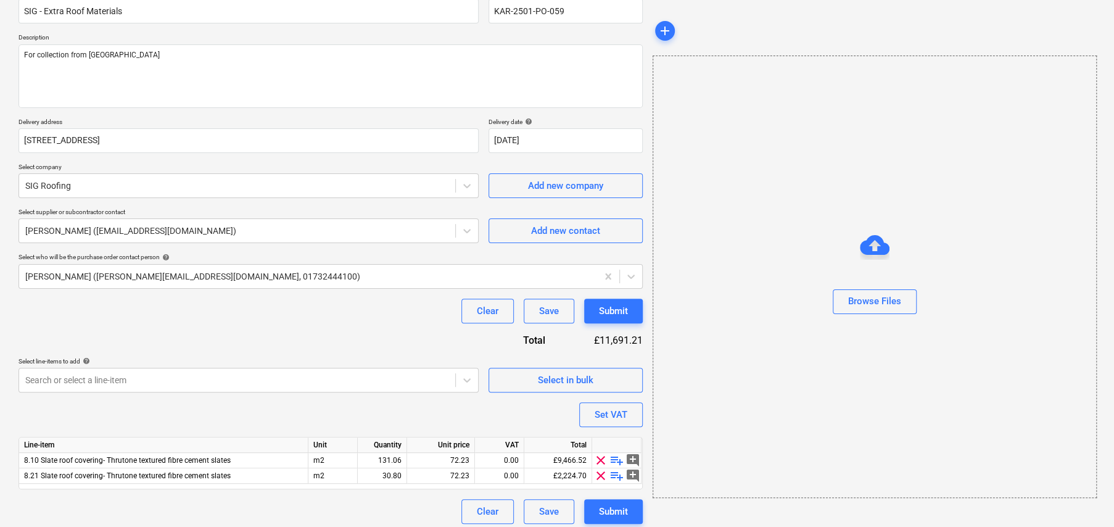
scroll to position [119, 0]
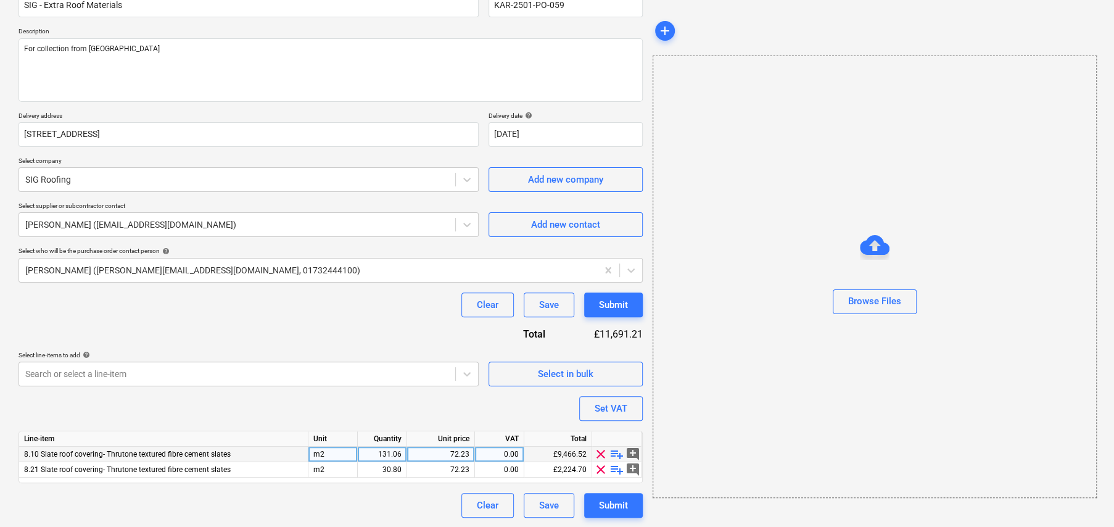
click at [617, 450] on span "playlist_add" at bounding box center [616, 454] width 15 height 15
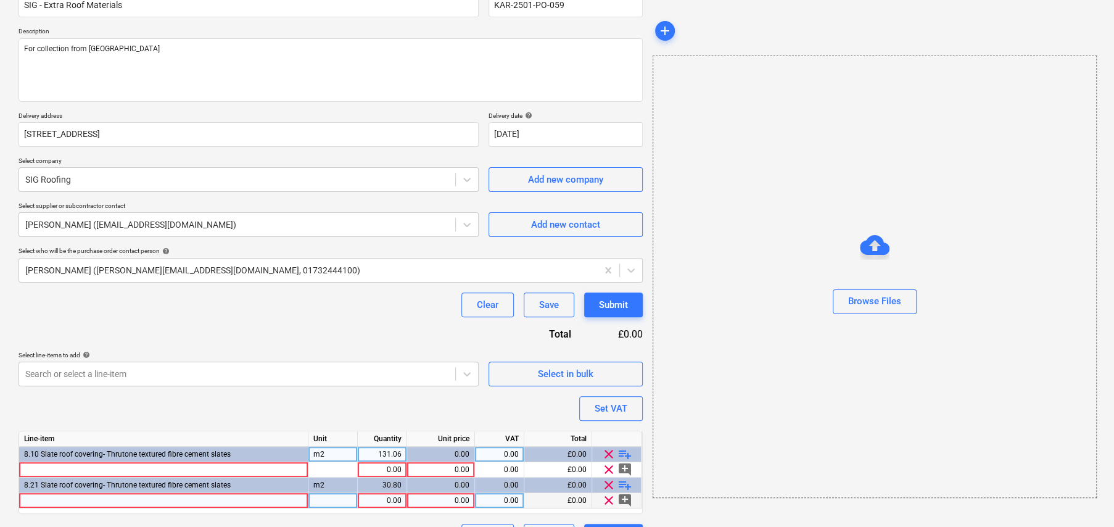
click at [606, 501] on span "clear" at bounding box center [608, 500] width 15 height 15
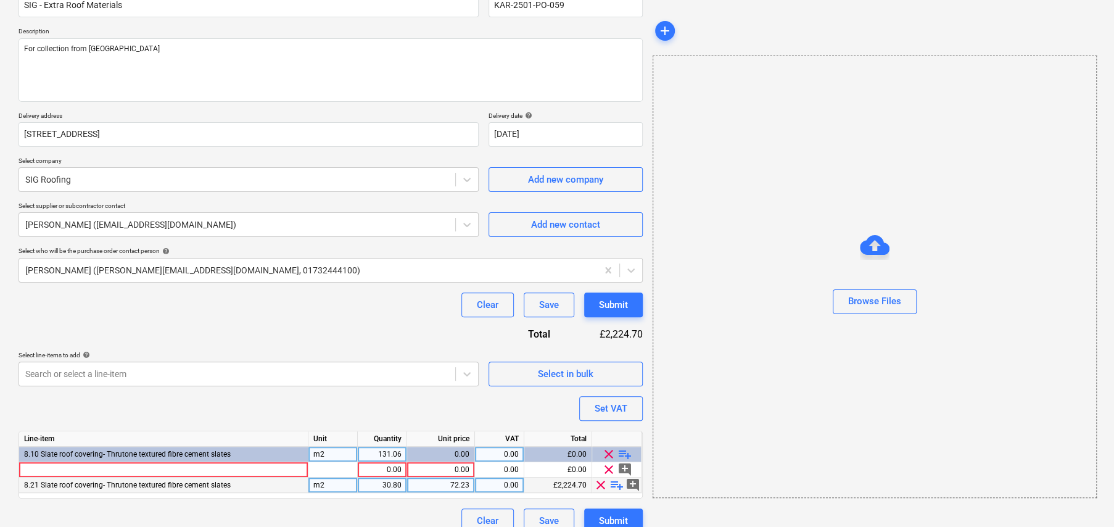
click at [601, 485] on span "clear" at bounding box center [600, 484] width 15 height 15
type textarea "x"
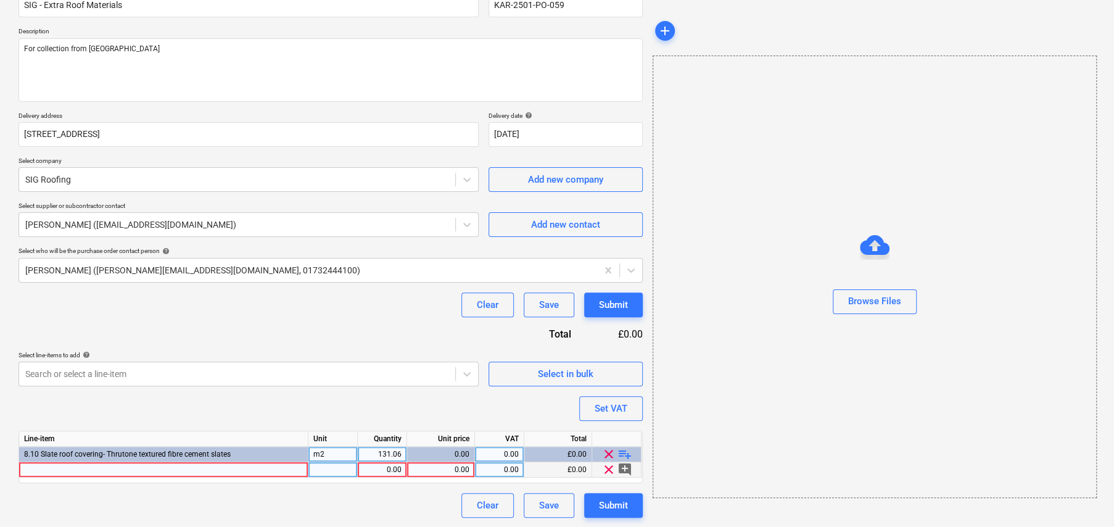
click at [196, 466] on div at bounding box center [163, 469] width 289 height 15
type input "[PERSON_NAME] KG9630 Uni Line Slate vetns"
type textarea "x"
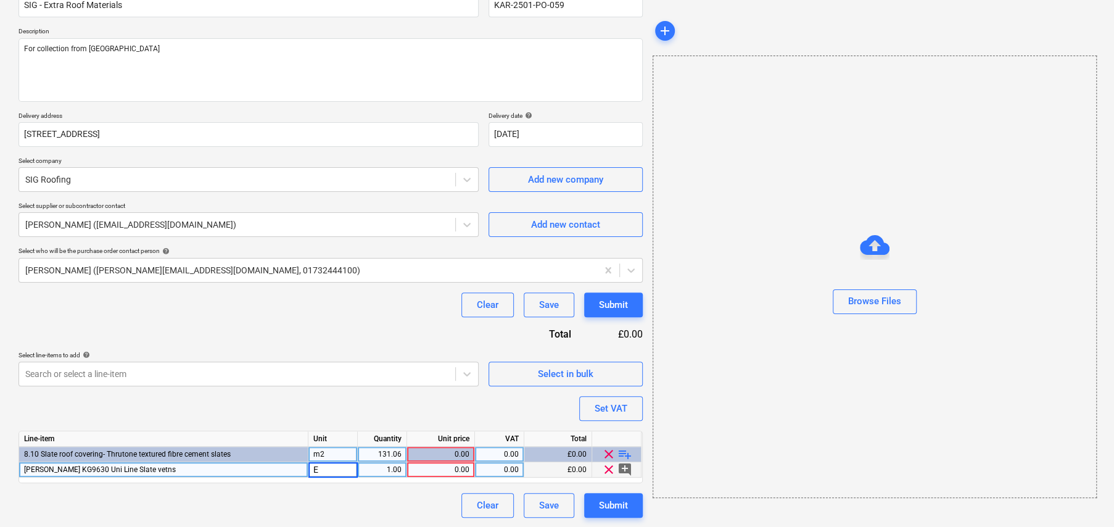
type input "EA"
type textarea "x"
type input "27.99"
type textarea "x"
type input "20"
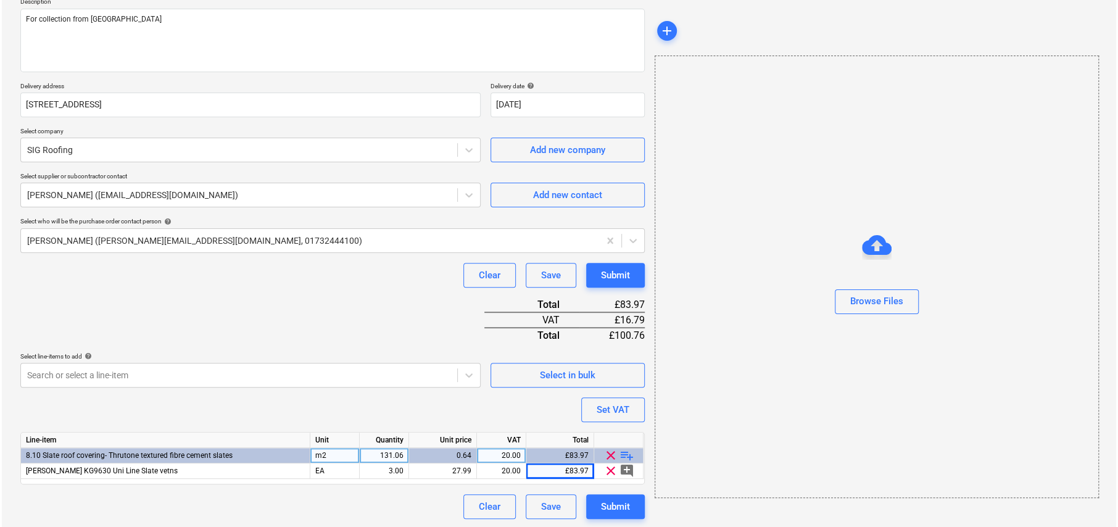
scroll to position [150, 0]
type textarea "x"
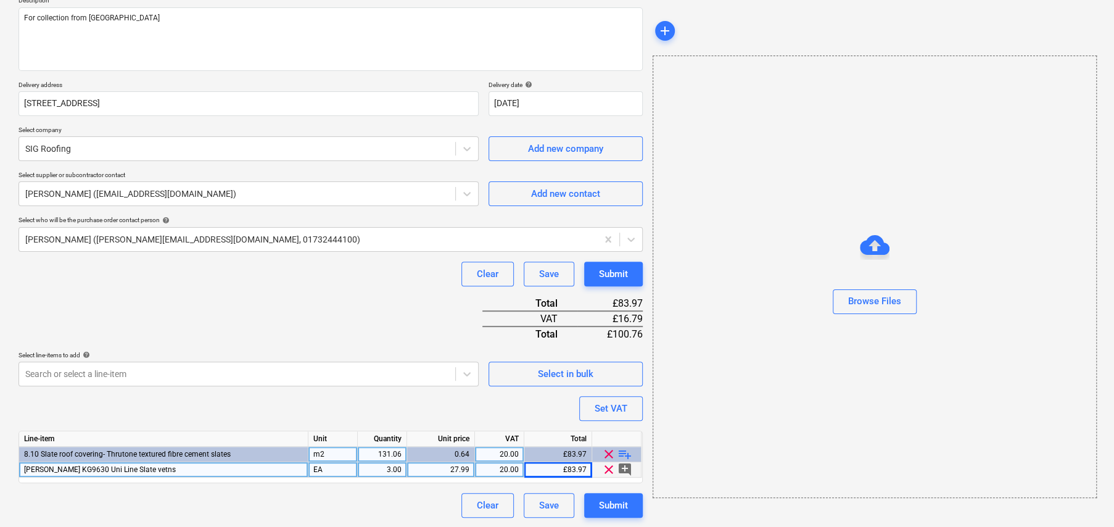
click at [128, 471] on span "[PERSON_NAME] KG9630 Uni Line Slate vetns" at bounding box center [100, 469] width 152 height 9
click at [151, 468] on input "[PERSON_NAME] KG9630 Uni Line Slate vetns" at bounding box center [163, 469] width 289 height 15
type input "[PERSON_NAME] KG9630 Uni Line Slate vents"
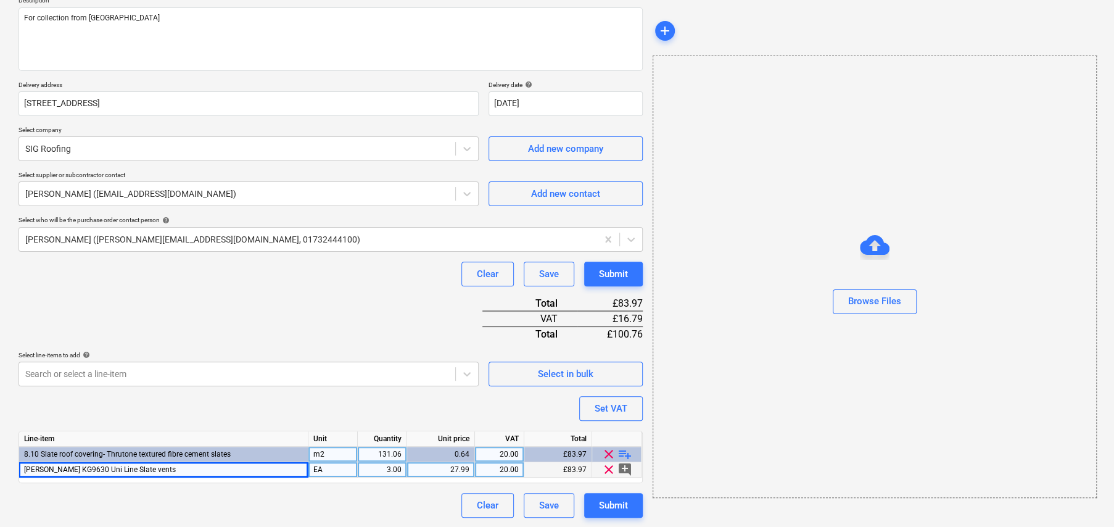
click at [461, 463] on div "27.99" at bounding box center [440, 469] width 57 height 15
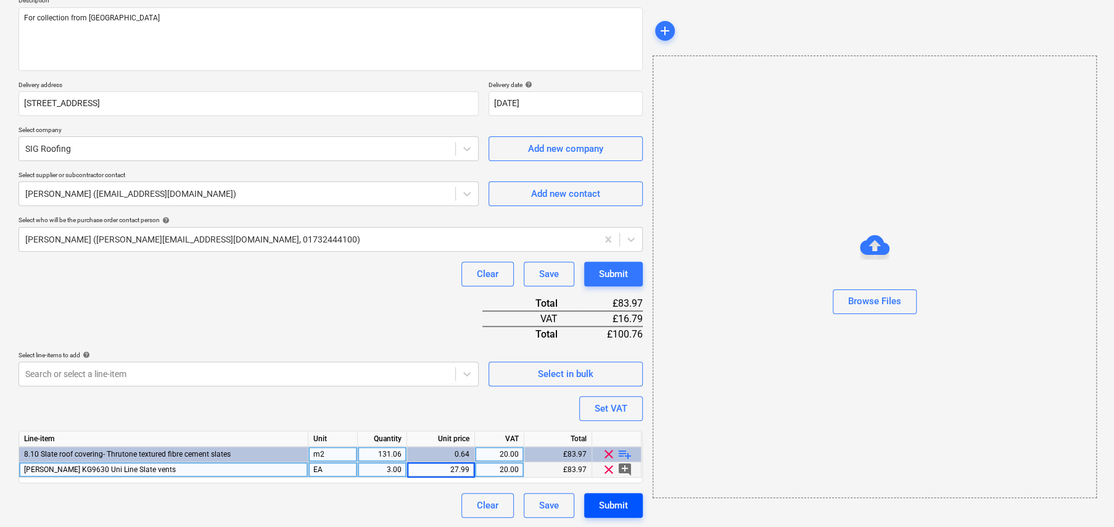
click at [613, 503] on div "Submit" at bounding box center [613, 505] width 29 height 16
type textarea "x"
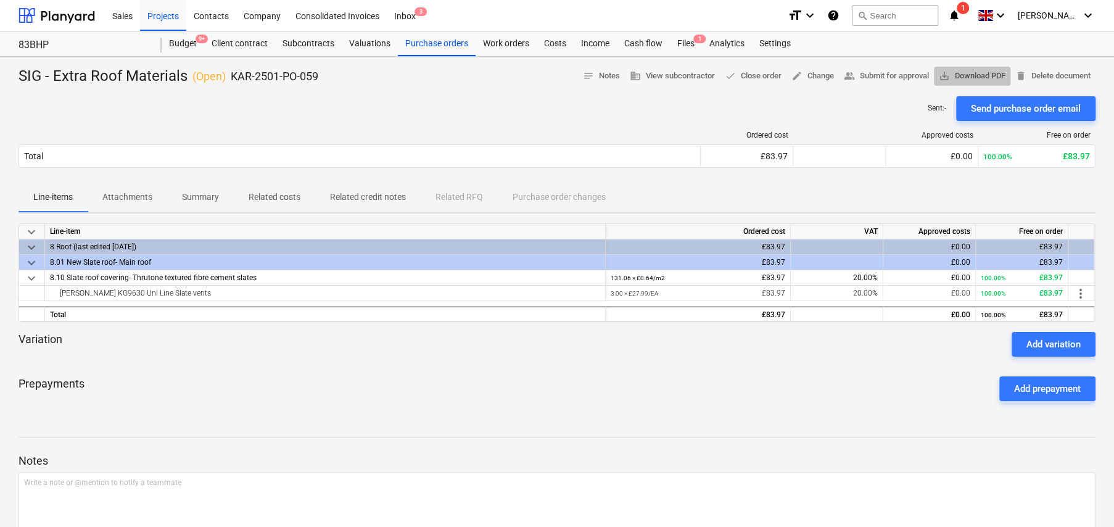
click at [965, 79] on span "save_alt Download PDF" at bounding box center [972, 76] width 67 height 14
click at [946, 75] on span "save_alt" at bounding box center [944, 75] width 11 height 11
click at [167, 18] on div "Projects" at bounding box center [163, 14] width 46 height 31
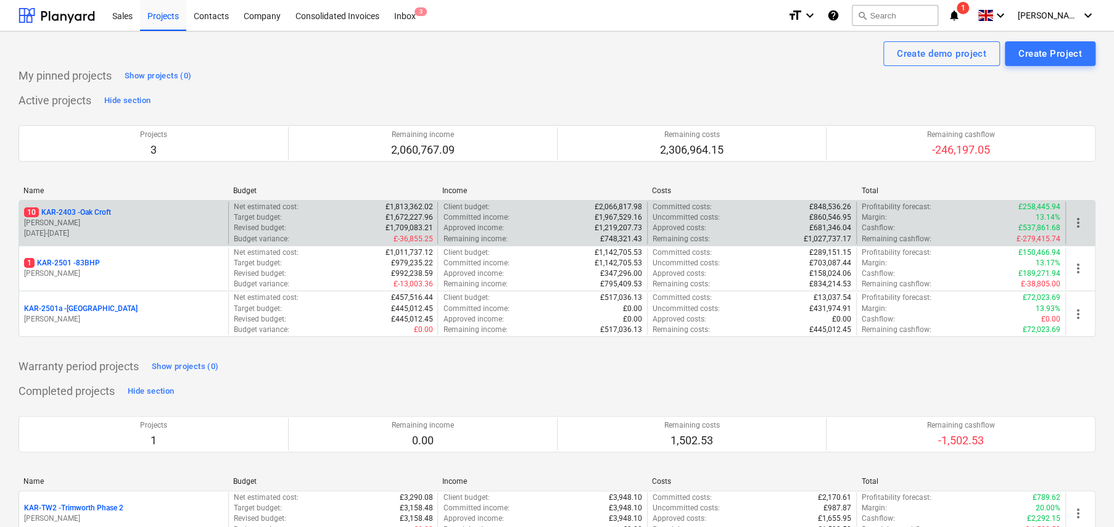
click at [104, 213] on p "10 KAR-2403 - Oak Croft" at bounding box center [67, 212] width 87 height 10
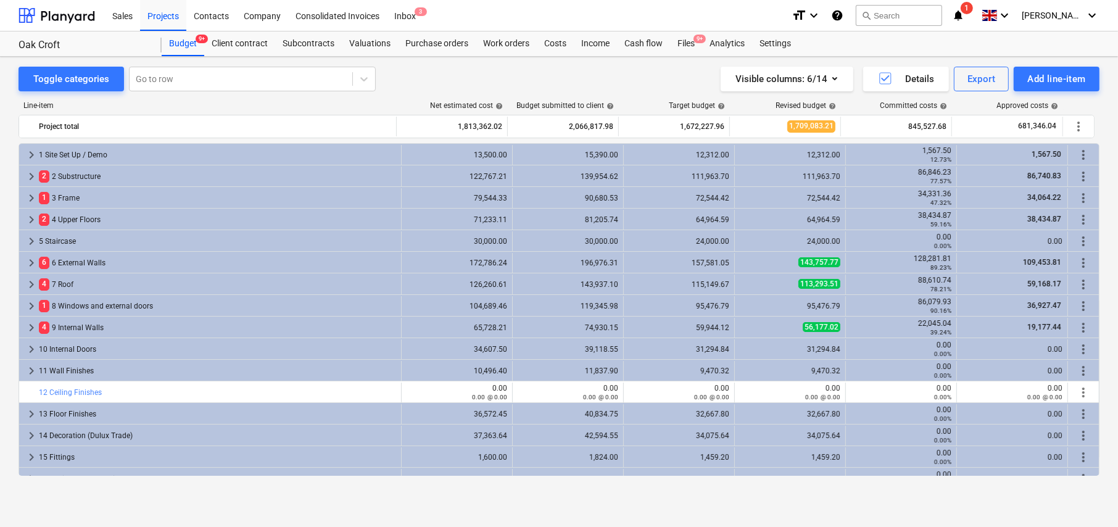
scroll to position [330, 0]
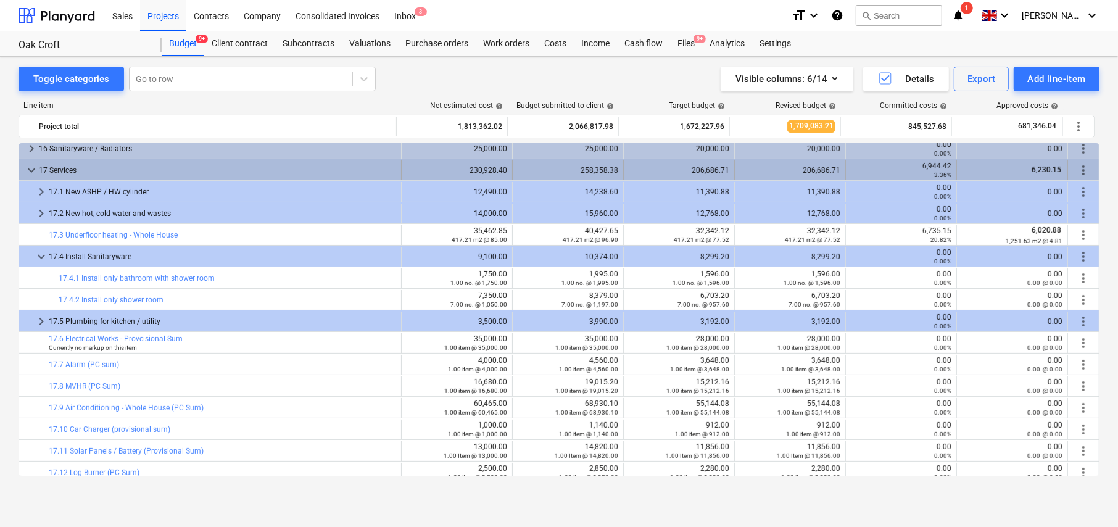
click at [31, 165] on span "keyboard_arrow_down" at bounding box center [31, 170] width 15 height 15
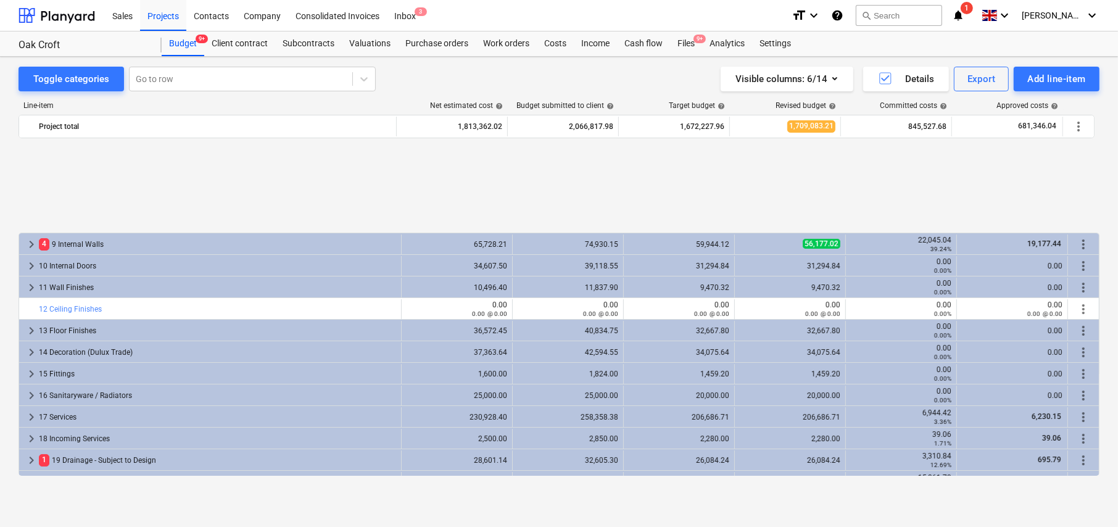
scroll to position [207, 0]
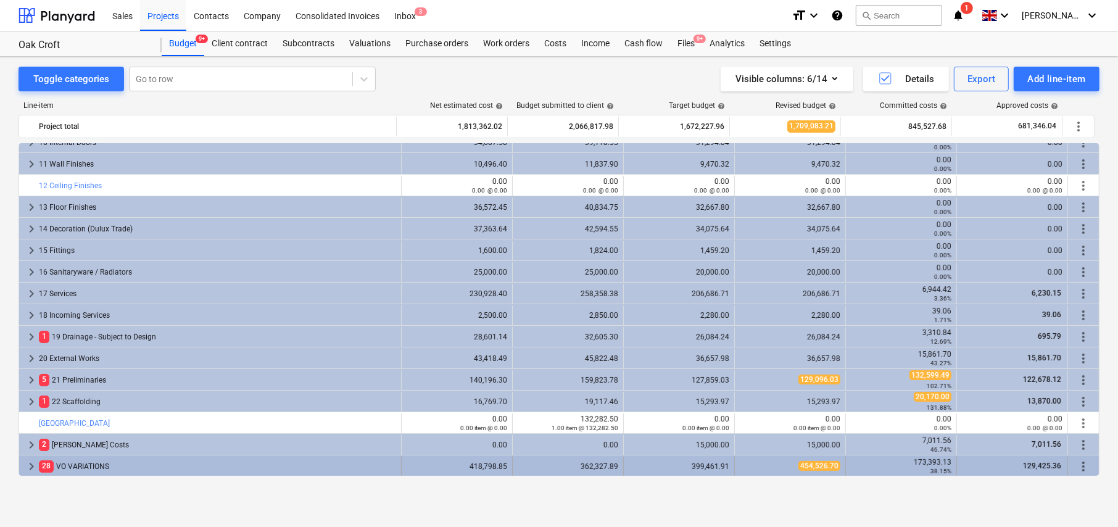
click at [28, 462] on span "keyboard_arrow_right" at bounding box center [31, 466] width 15 height 15
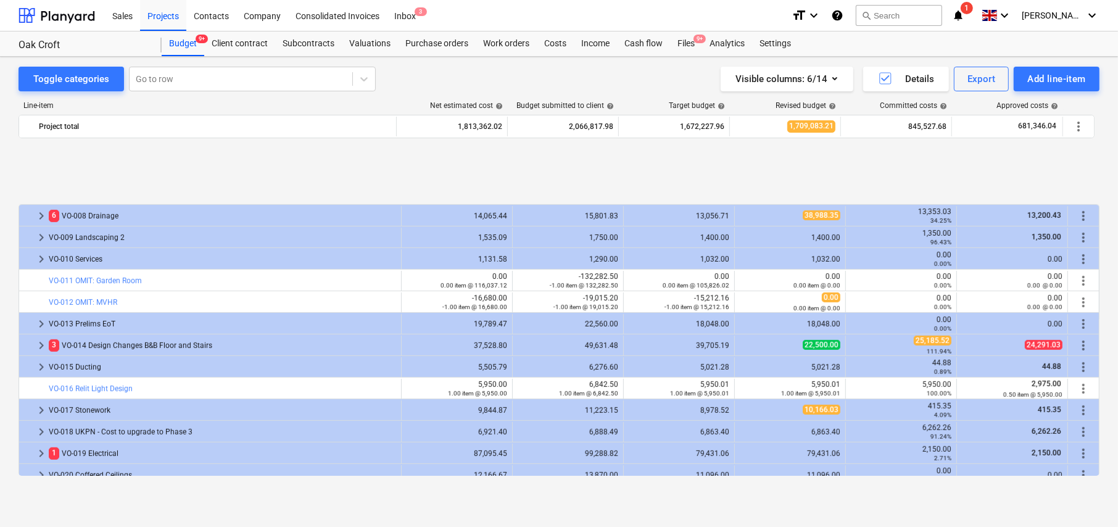
scroll to position [700, 0]
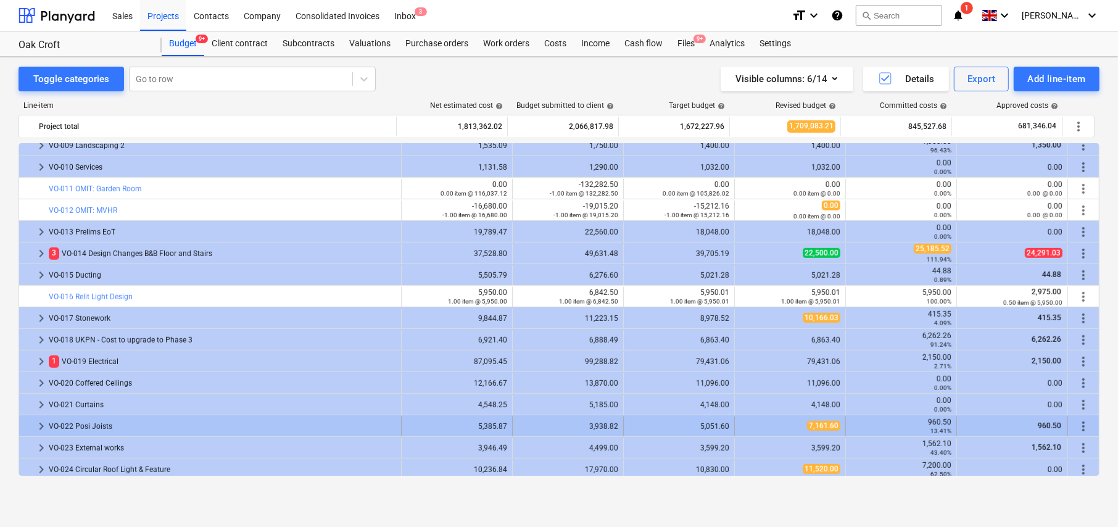
click at [42, 426] on span "keyboard_arrow_right" at bounding box center [41, 426] width 15 height 15
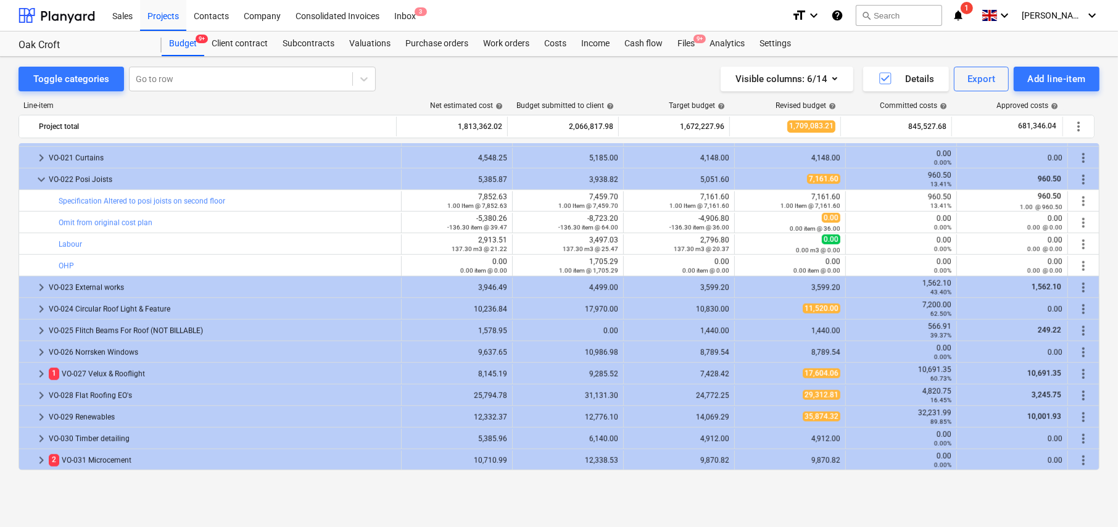
scroll to position [885, 0]
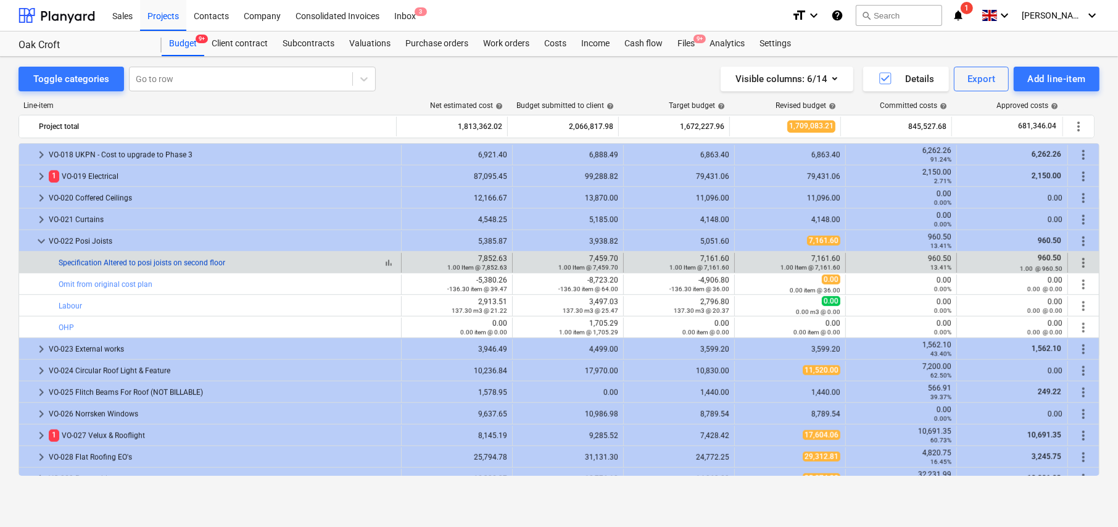
click at [154, 264] on link "Specification Altered to posi joists on second floor" at bounding box center [142, 262] width 167 height 9
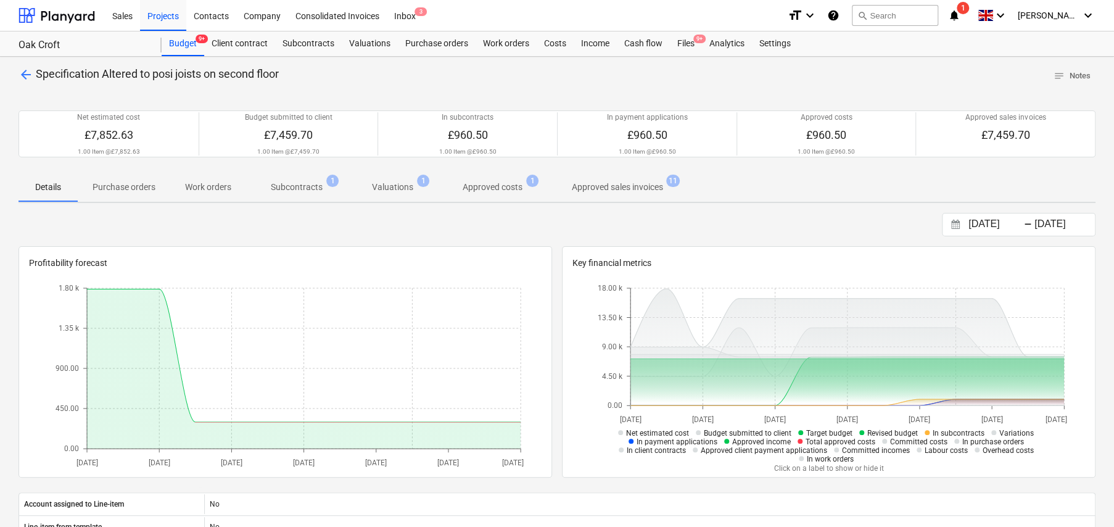
click at [296, 188] on p "Subcontracts" at bounding box center [297, 187] width 52 height 13
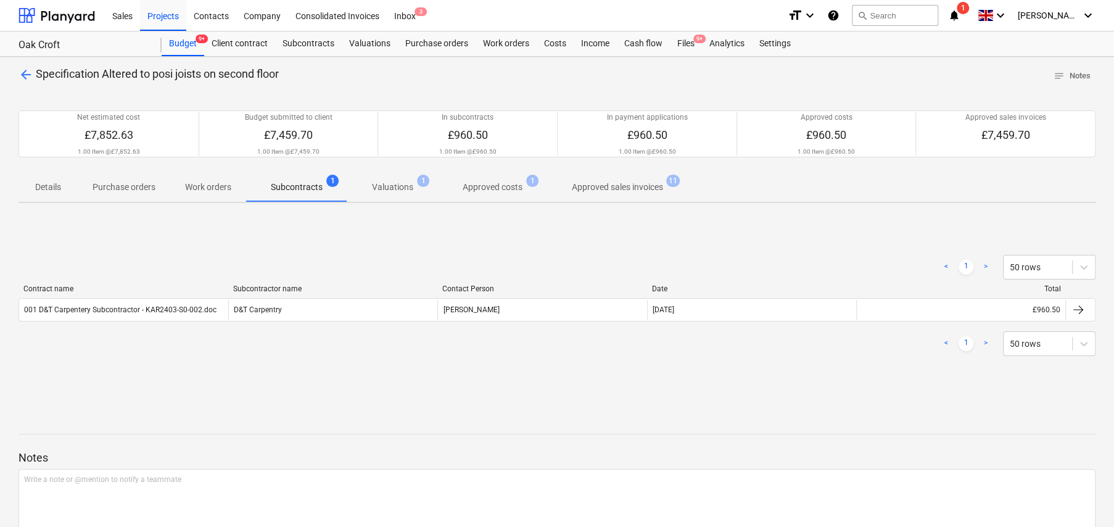
click at [482, 186] on p "Approved costs" at bounding box center [493, 187] width 60 height 13
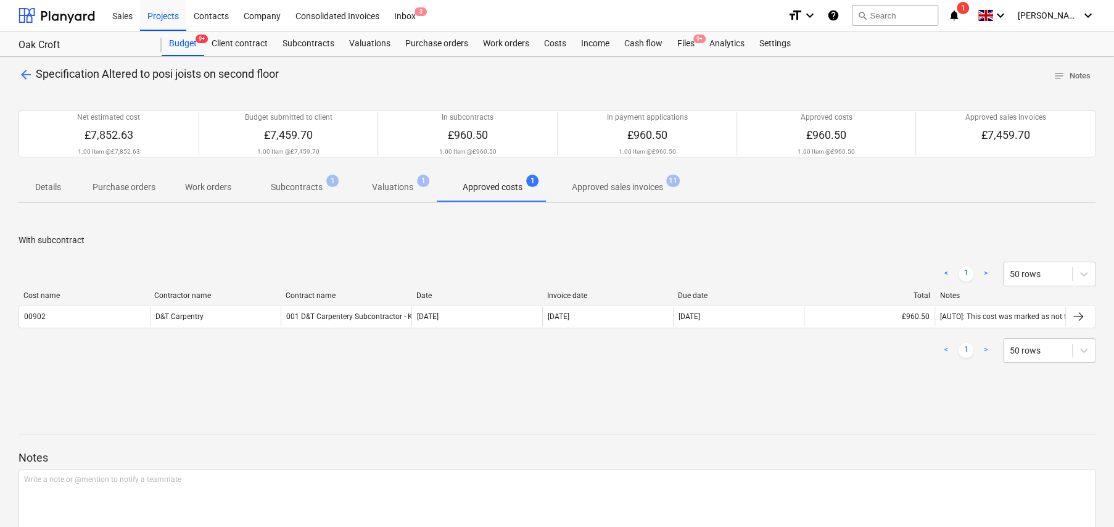
click at [293, 186] on p "Subcontracts" at bounding box center [297, 187] width 52 height 13
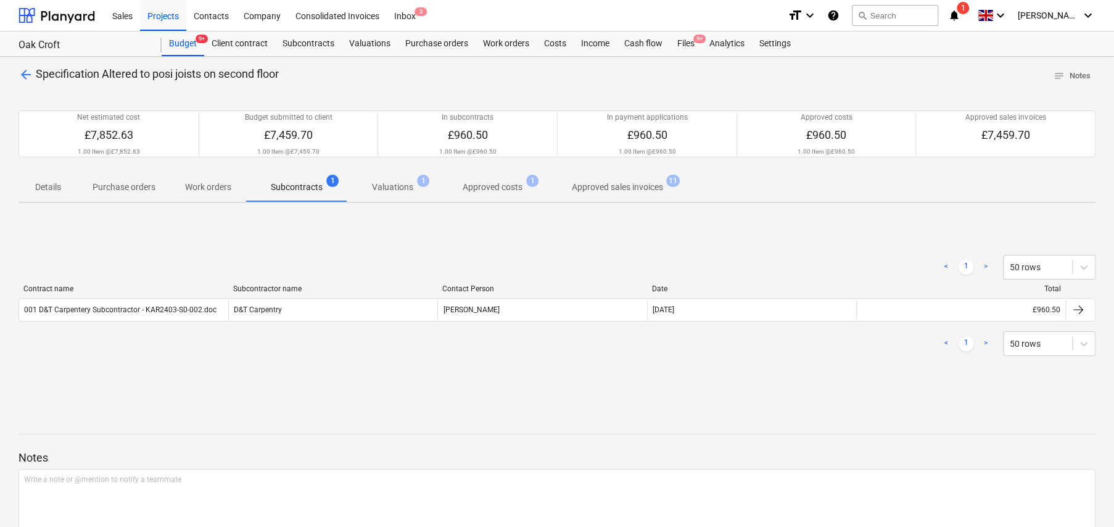
click at [127, 185] on p "Purchase orders" at bounding box center [124, 187] width 63 height 13
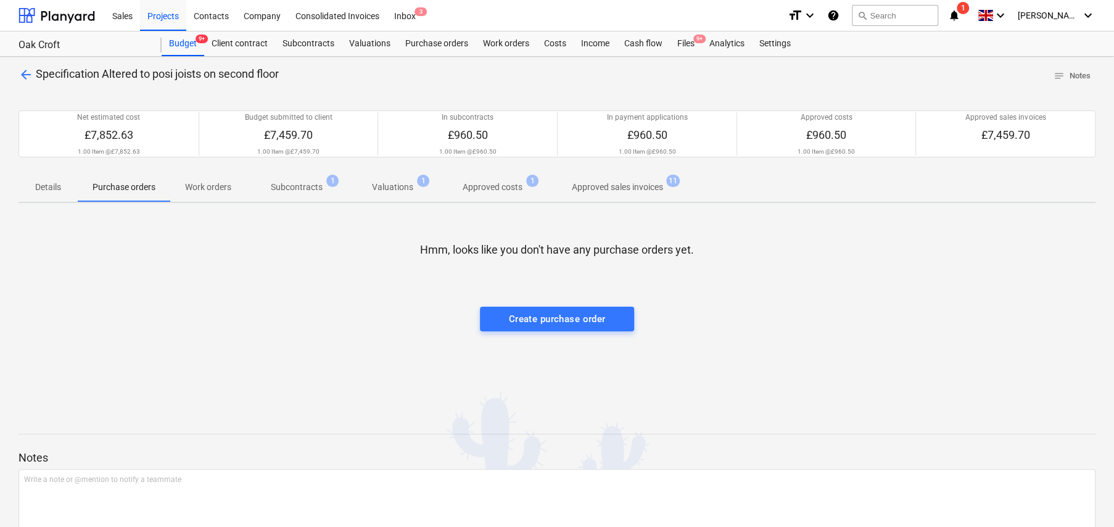
click at [22, 75] on span "arrow_back" at bounding box center [26, 74] width 15 height 15
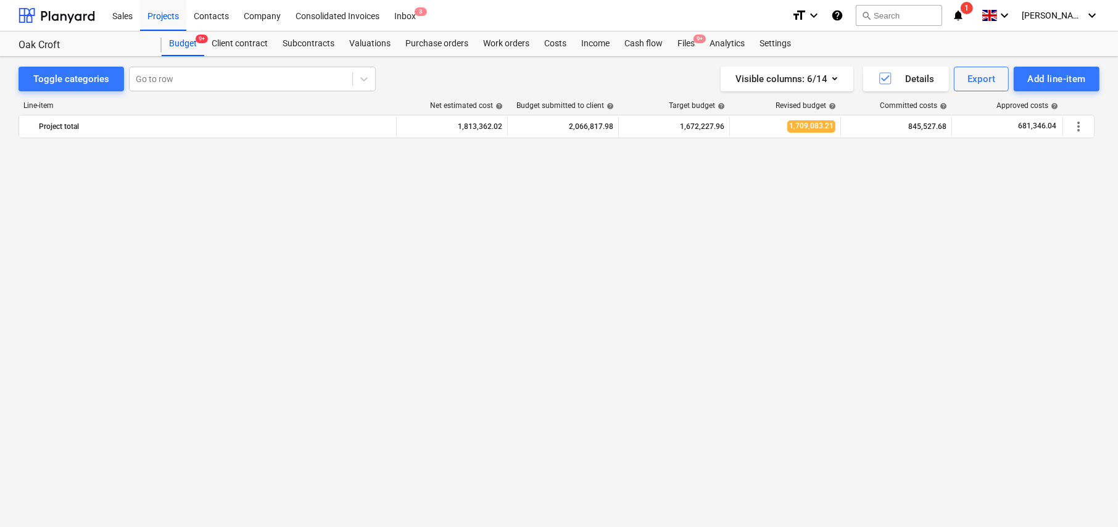
scroll to position [885, 0]
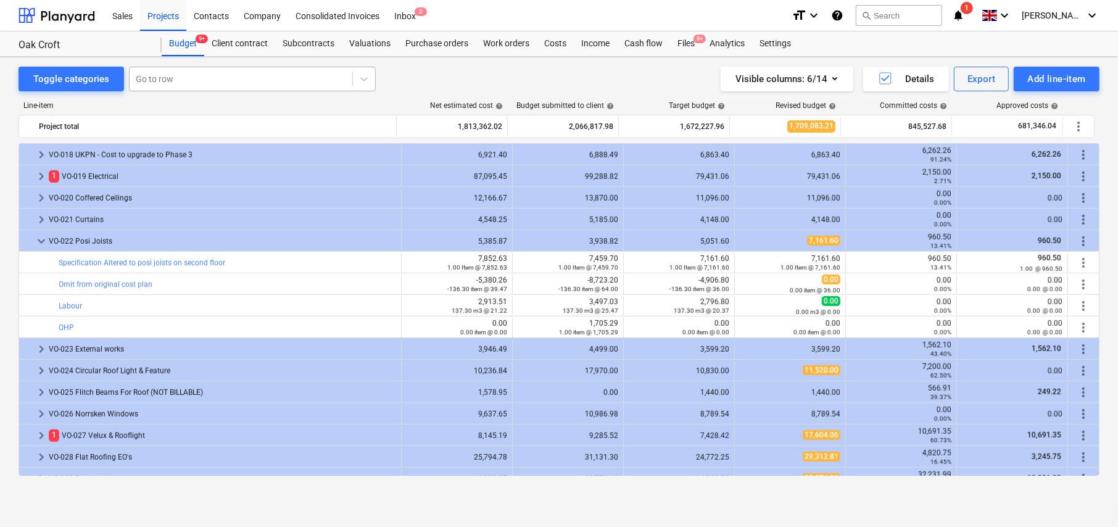
click at [211, 74] on div at bounding box center [241, 79] width 210 height 12
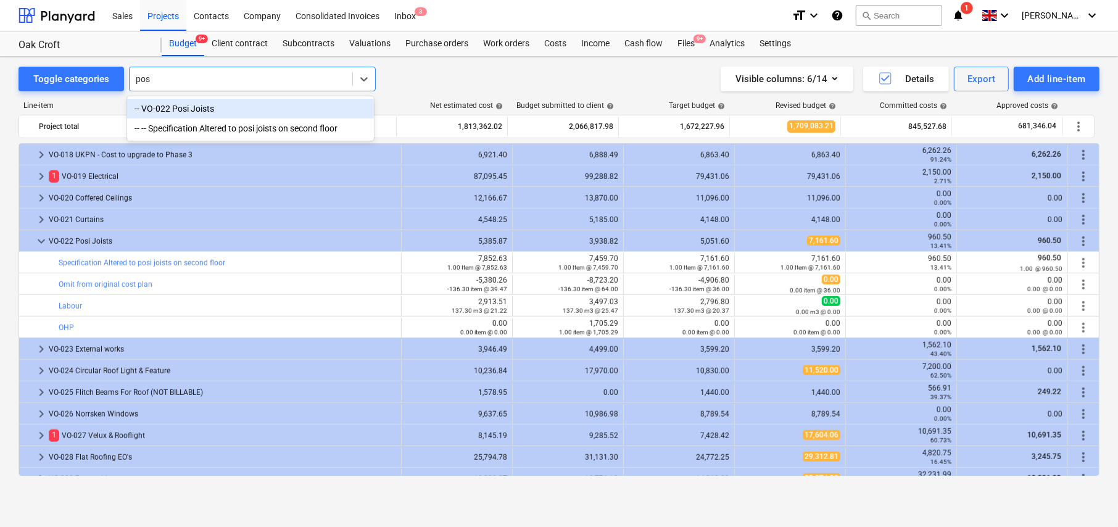
type input "posi"
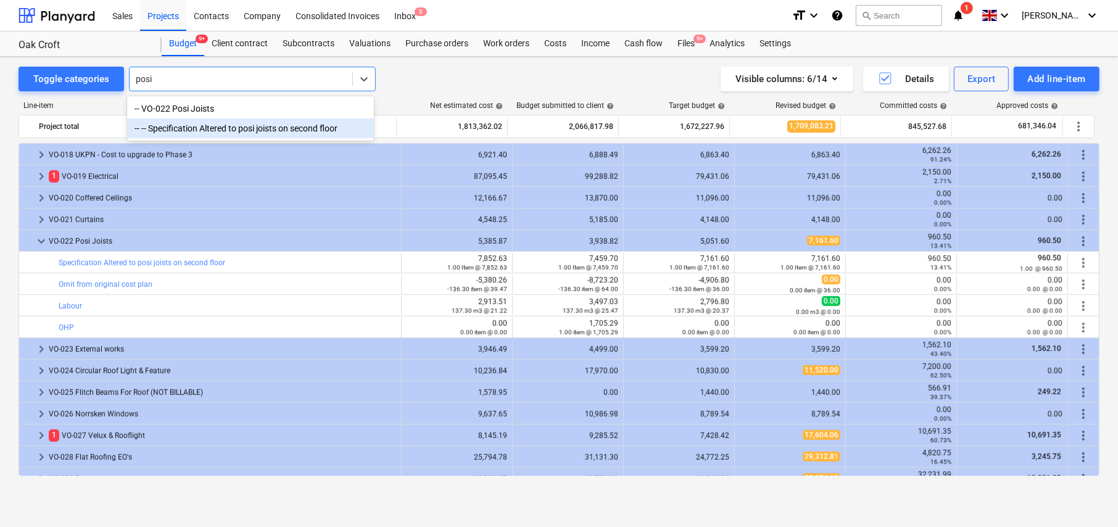
click at [255, 129] on div "-- -- Specification Altered to posi joists on second floor" at bounding box center [250, 128] width 247 height 20
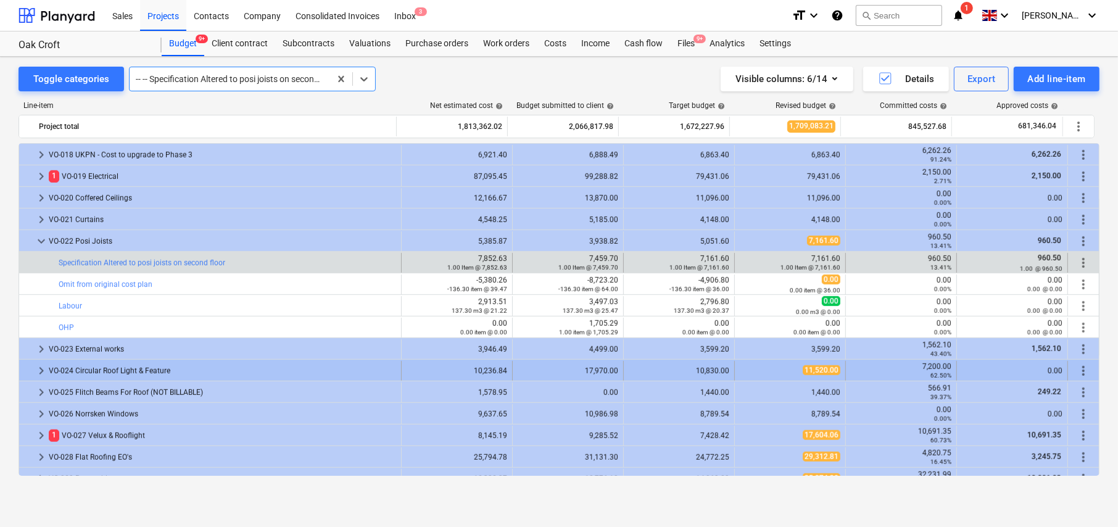
scroll to position [963, 0]
